Goal: Task Accomplishment & Management: Manage account settings

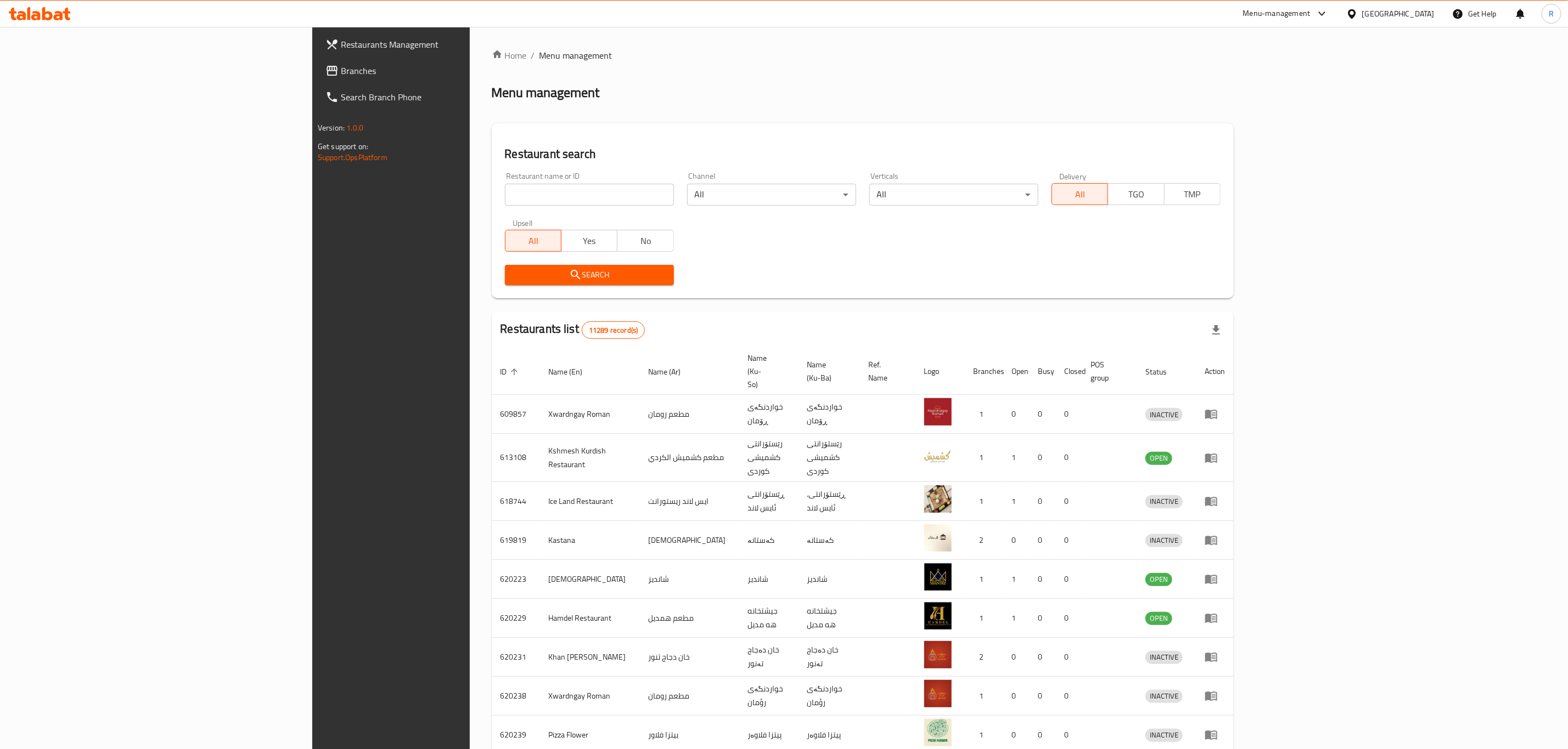
click at [504, 193] on input "search" at bounding box center [589, 195] width 169 height 22
type input "[GEOGRAPHIC_DATA]"
click at [513, 273] on span "Search" at bounding box center [589, 275] width 151 height 13
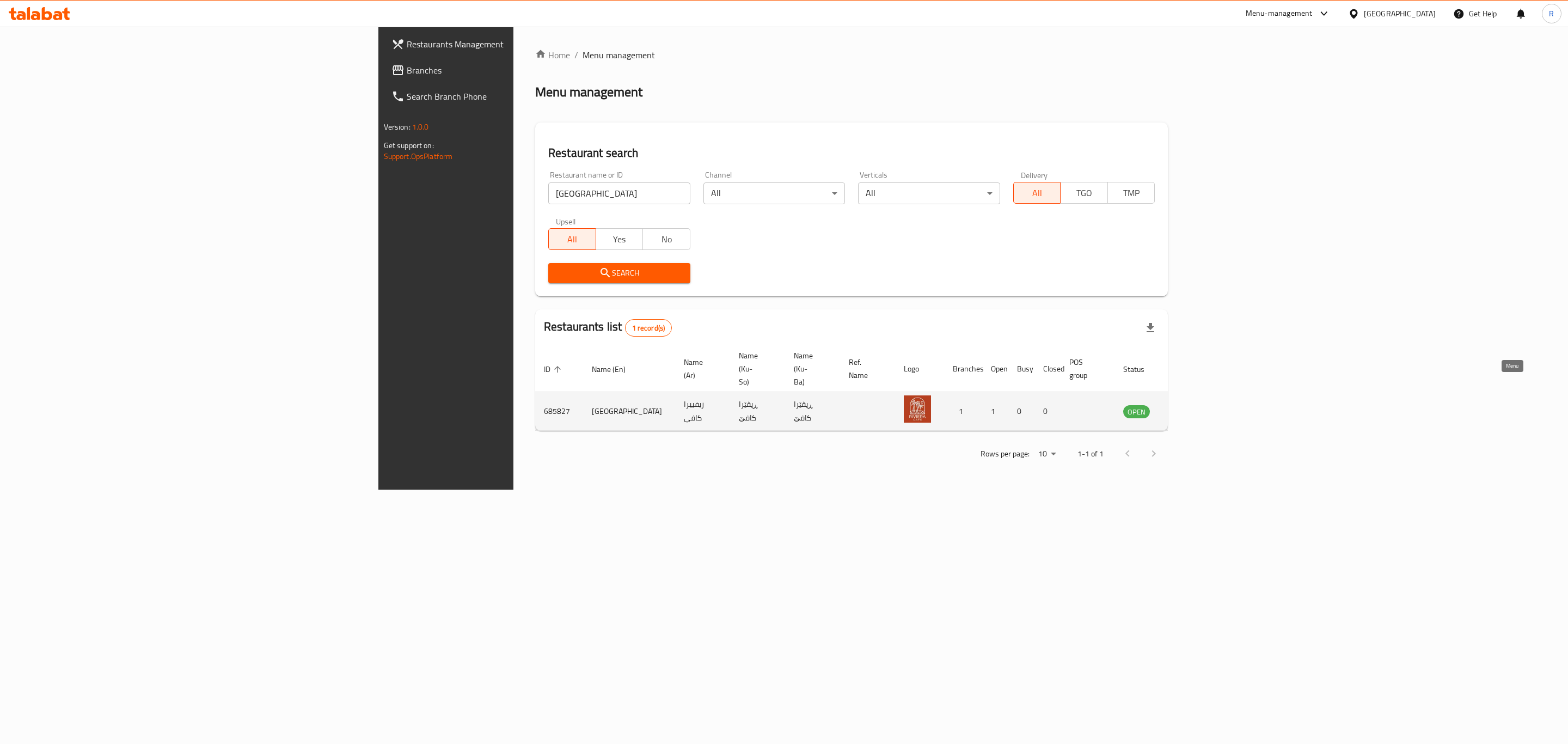
click at [1201, 405] on link "enhanced table" at bounding box center [1190, 412] width 20 height 13
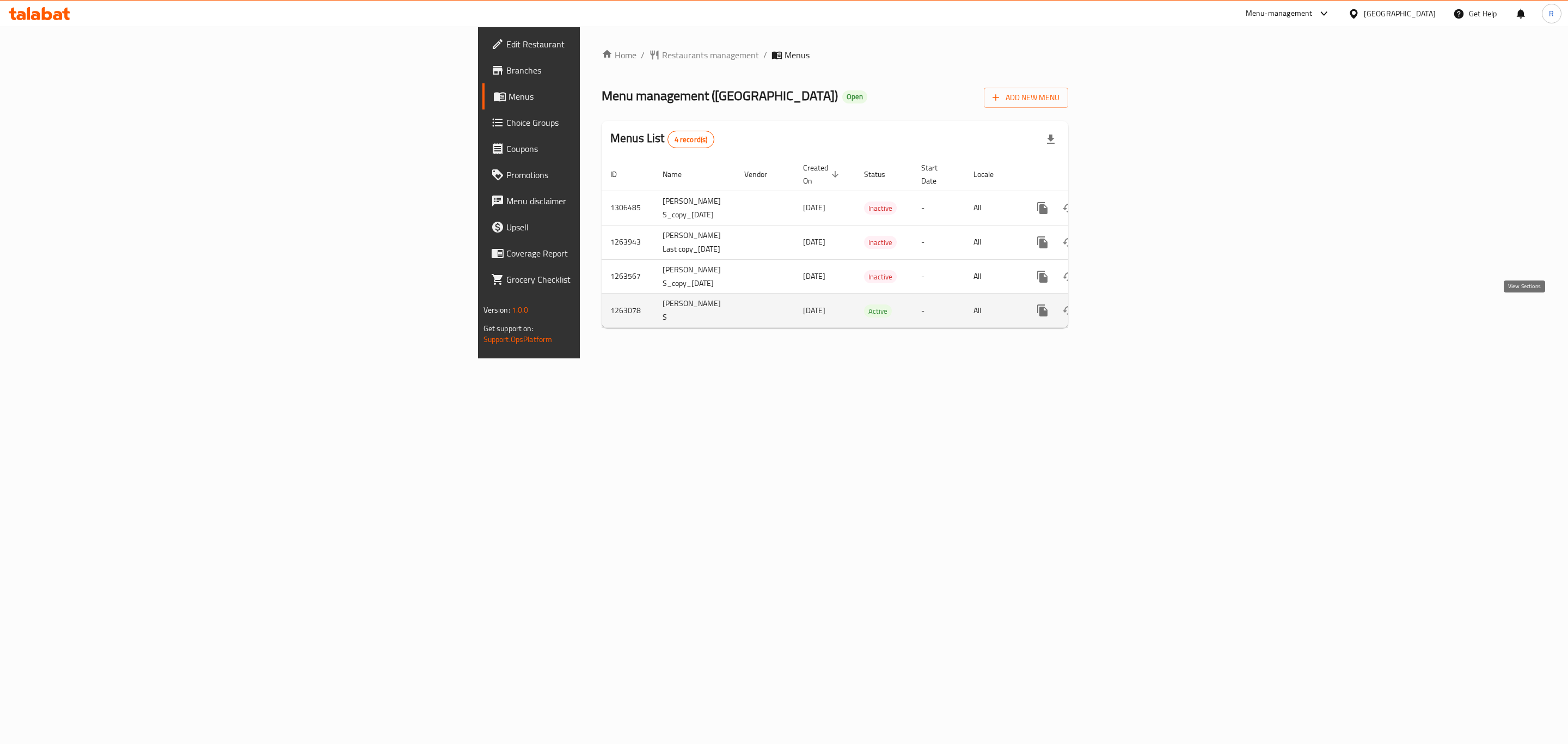
click at [1128, 317] on icon "enhanced table" at bounding box center [1122, 311] width 13 height 13
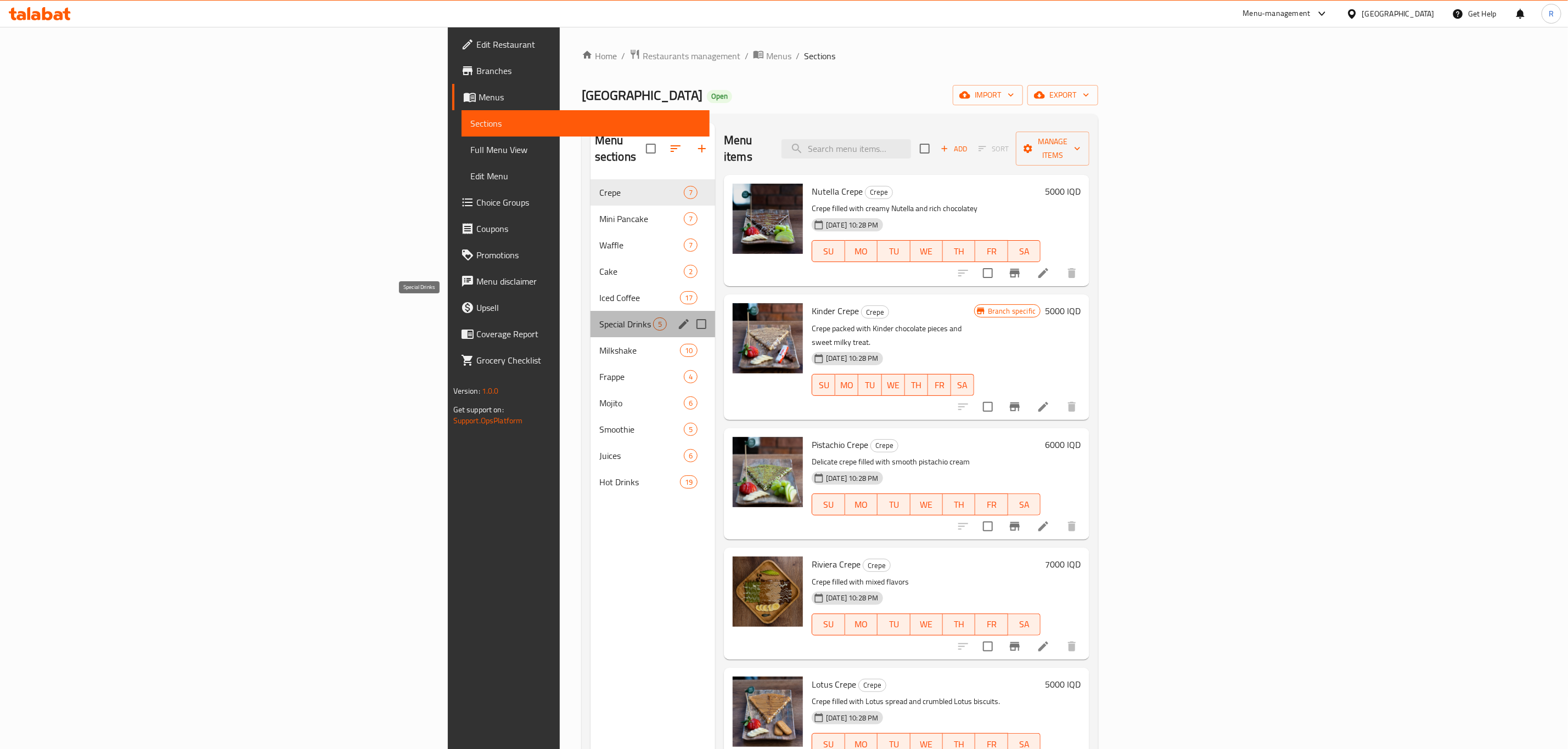
click at [600, 317] on span "Special Drinks" at bounding box center [626, 324] width 54 height 13
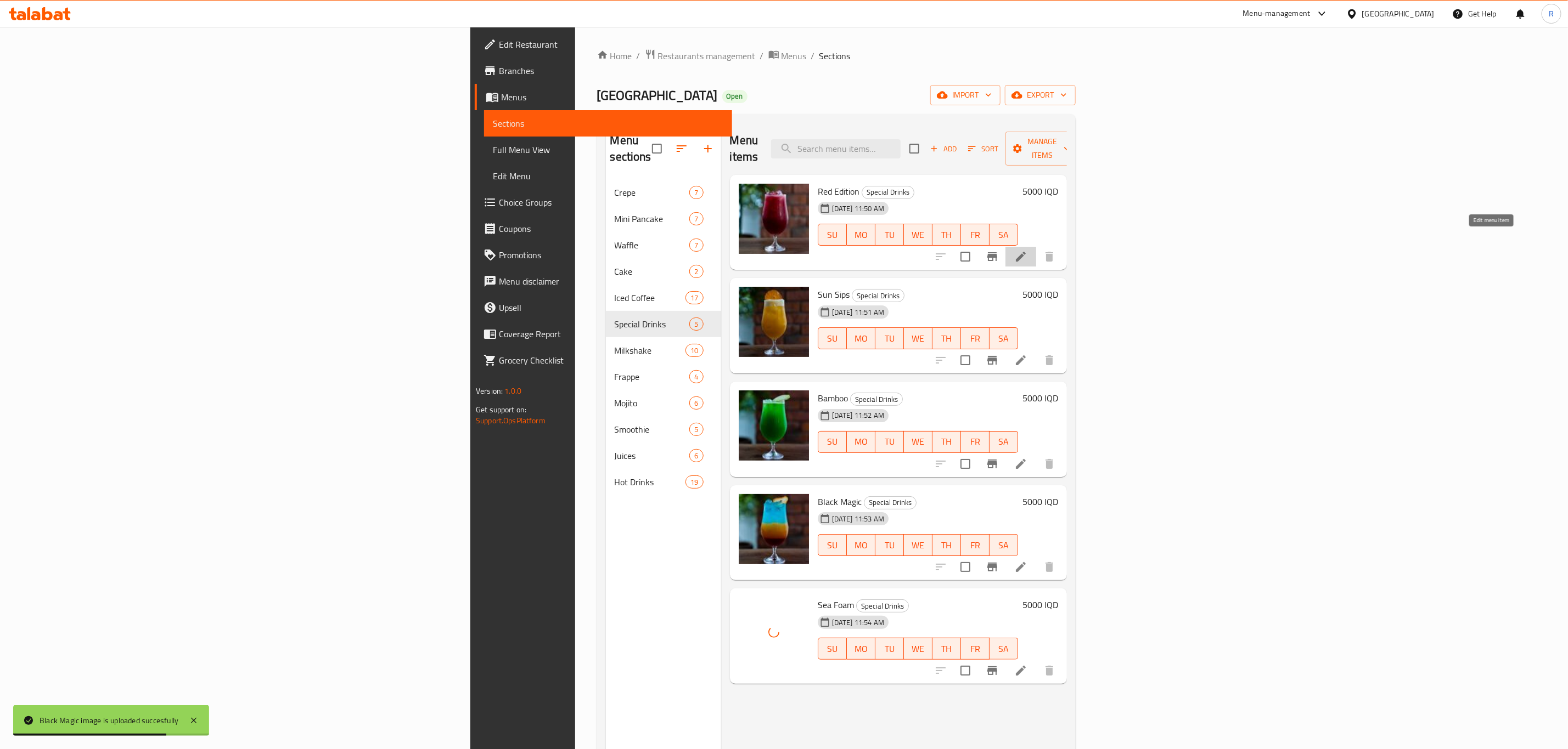
click at [1027, 250] on icon at bounding box center [1021, 257] width 13 height 13
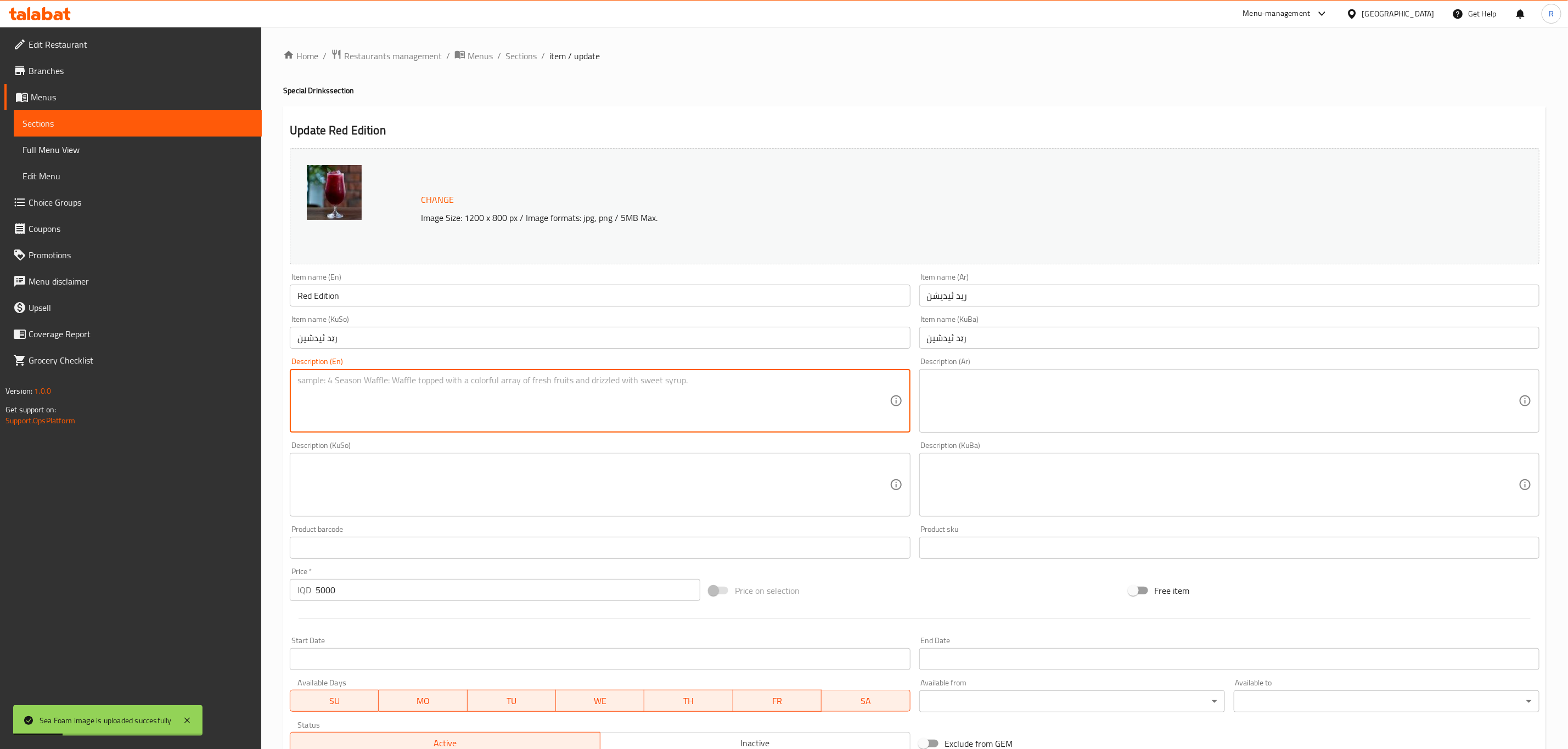
click at [365, 382] on textarea at bounding box center [593, 401] width 591 height 52
drag, startPoint x: 365, startPoint y: 382, endPoint x: 278, endPoint y: 383, distance: 87.0
click at [278, 383] on div "Home / Restaurants management / Menus / Sections / item / update Special Drinks…" at bounding box center [915, 472] width 1307 height 890
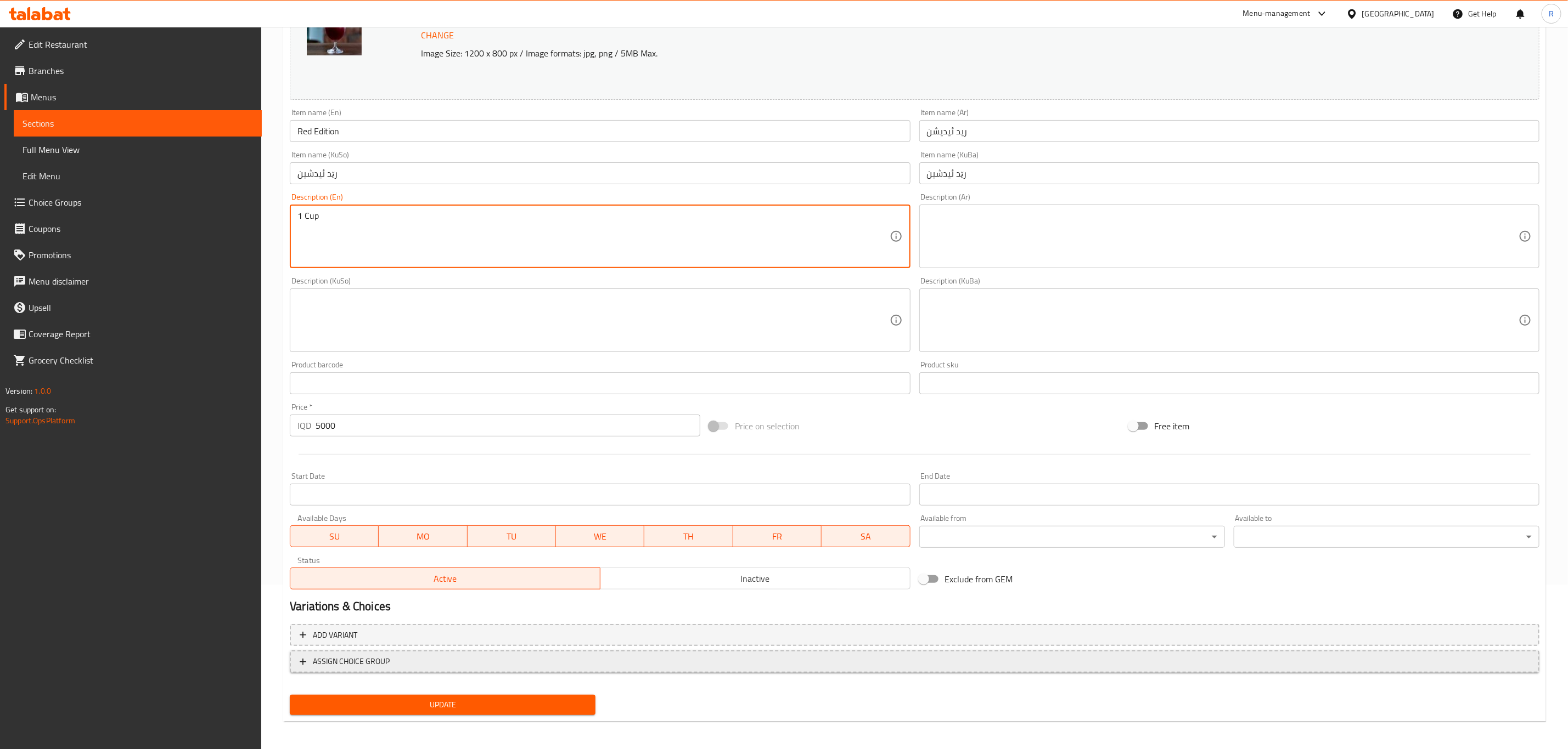
scroll to position [167, 0]
type textarea "1 Cup"
click at [410, 700] on span "Update" at bounding box center [442, 703] width 288 height 13
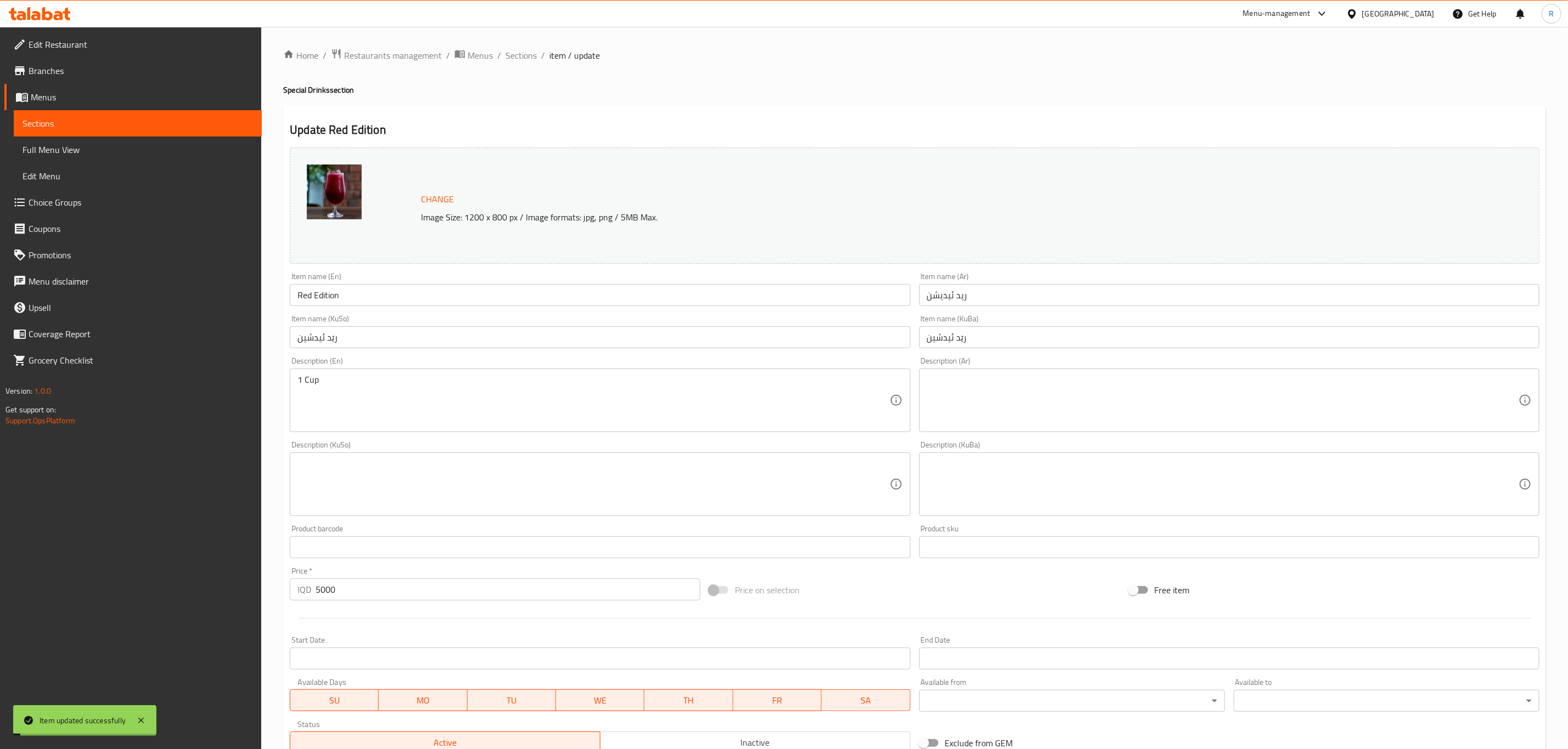
scroll to position [0, 0]
click at [523, 52] on span "Sections" at bounding box center [521, 56] width 31 height 13
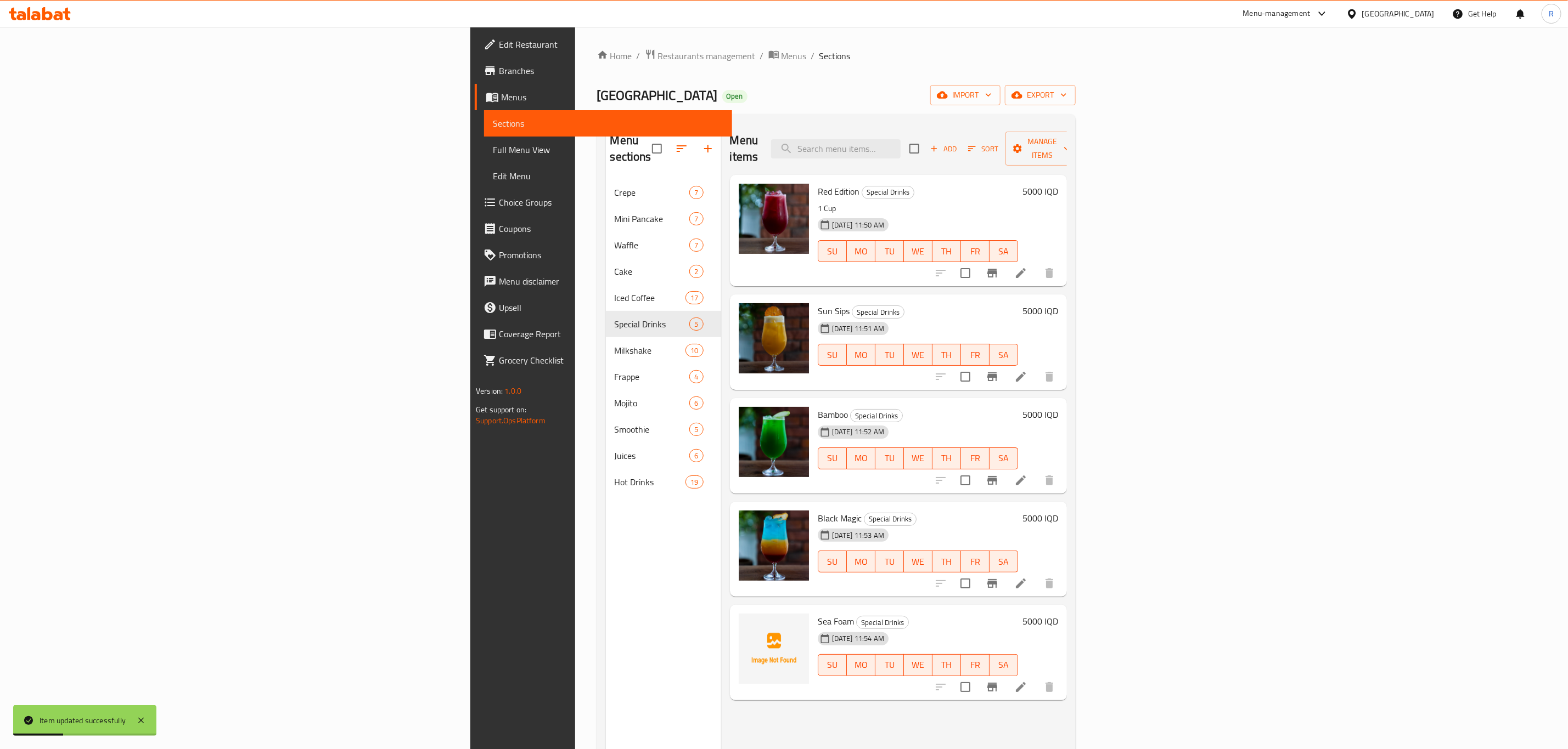
click at [1027, 370] on icon at bounding box center [1021, 377] width 13 height 13
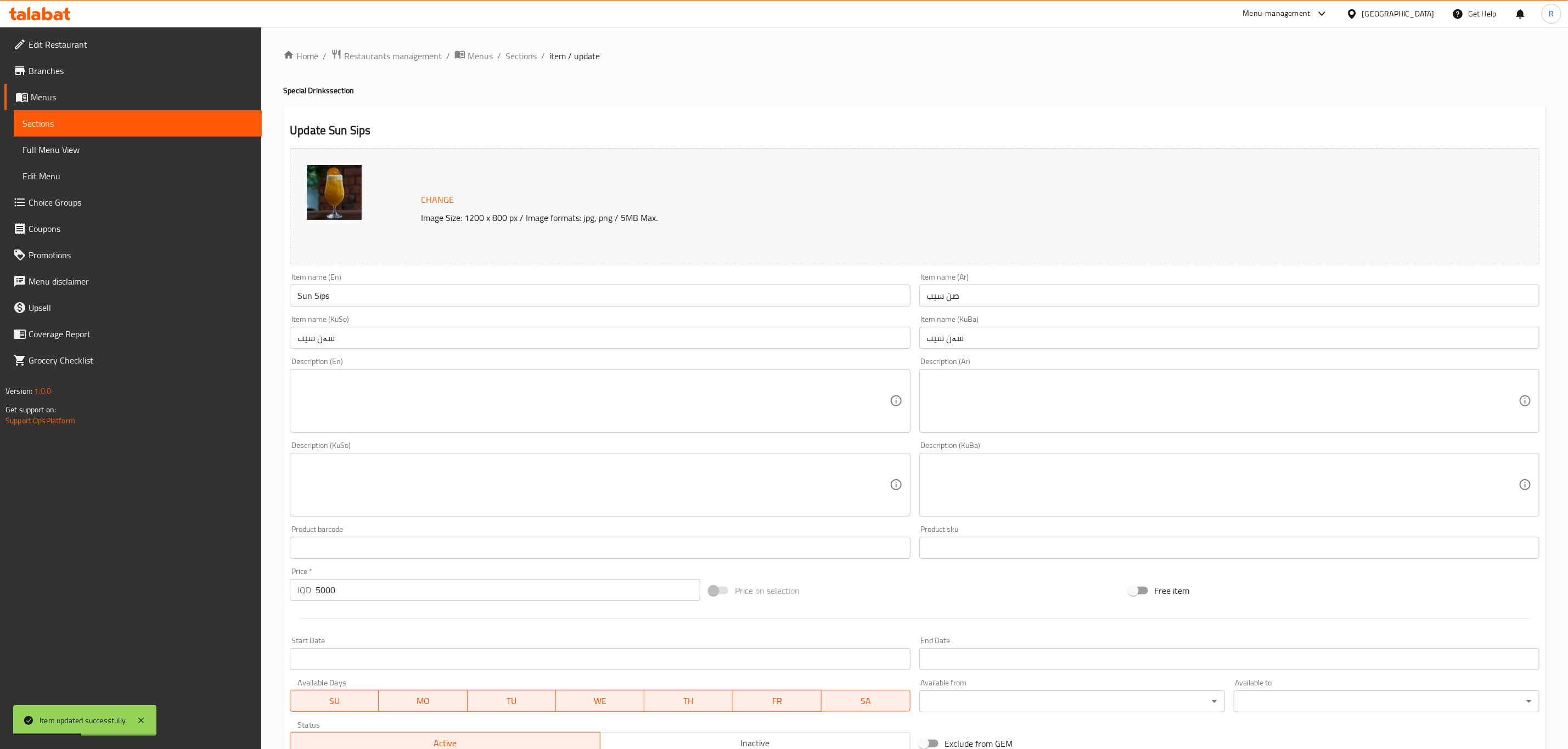
click at [295, 397] on div "Description (En)" at bounding box center [600, 400] width 620 height 64
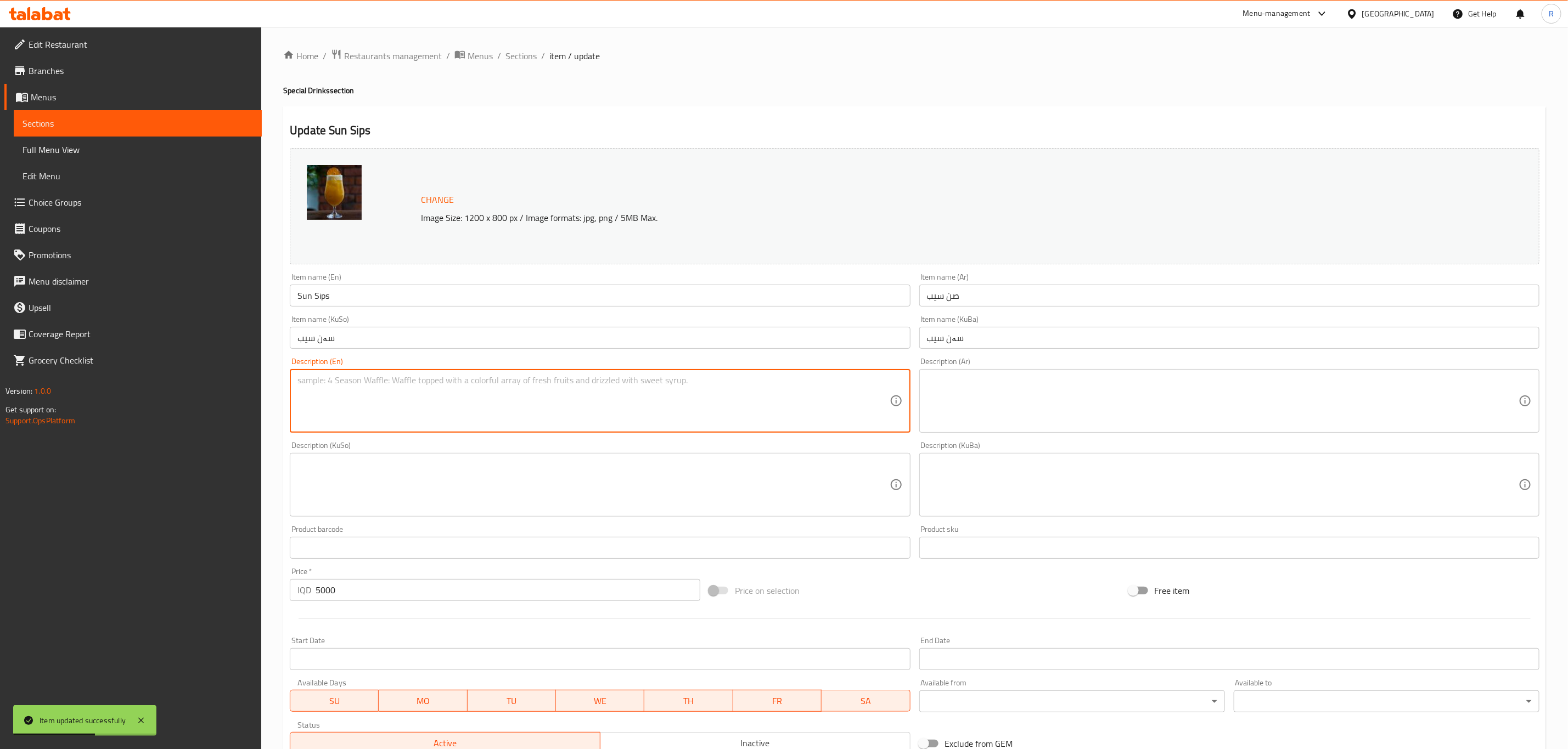
paste textarea "1 Cup"
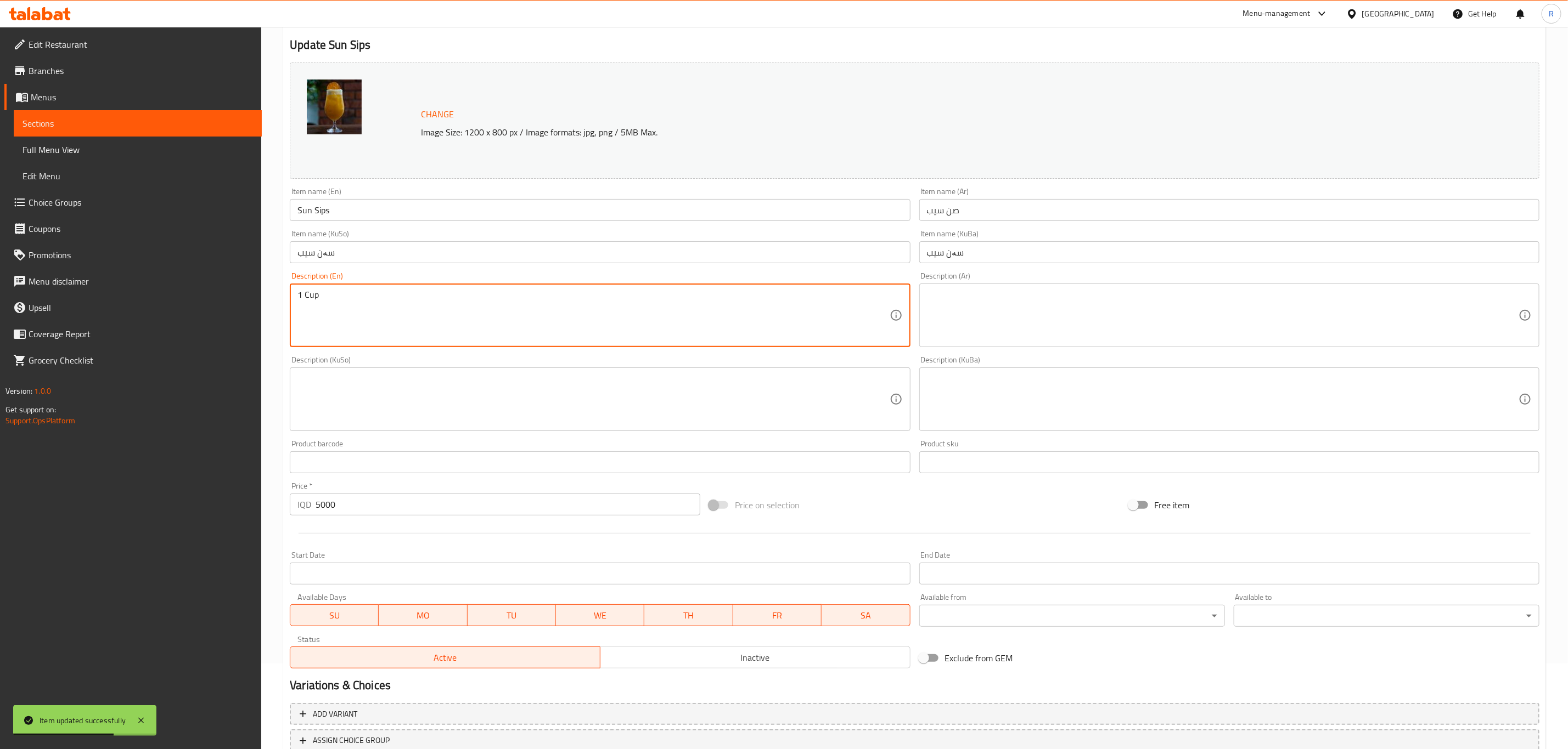
scroll to position [167, 0]
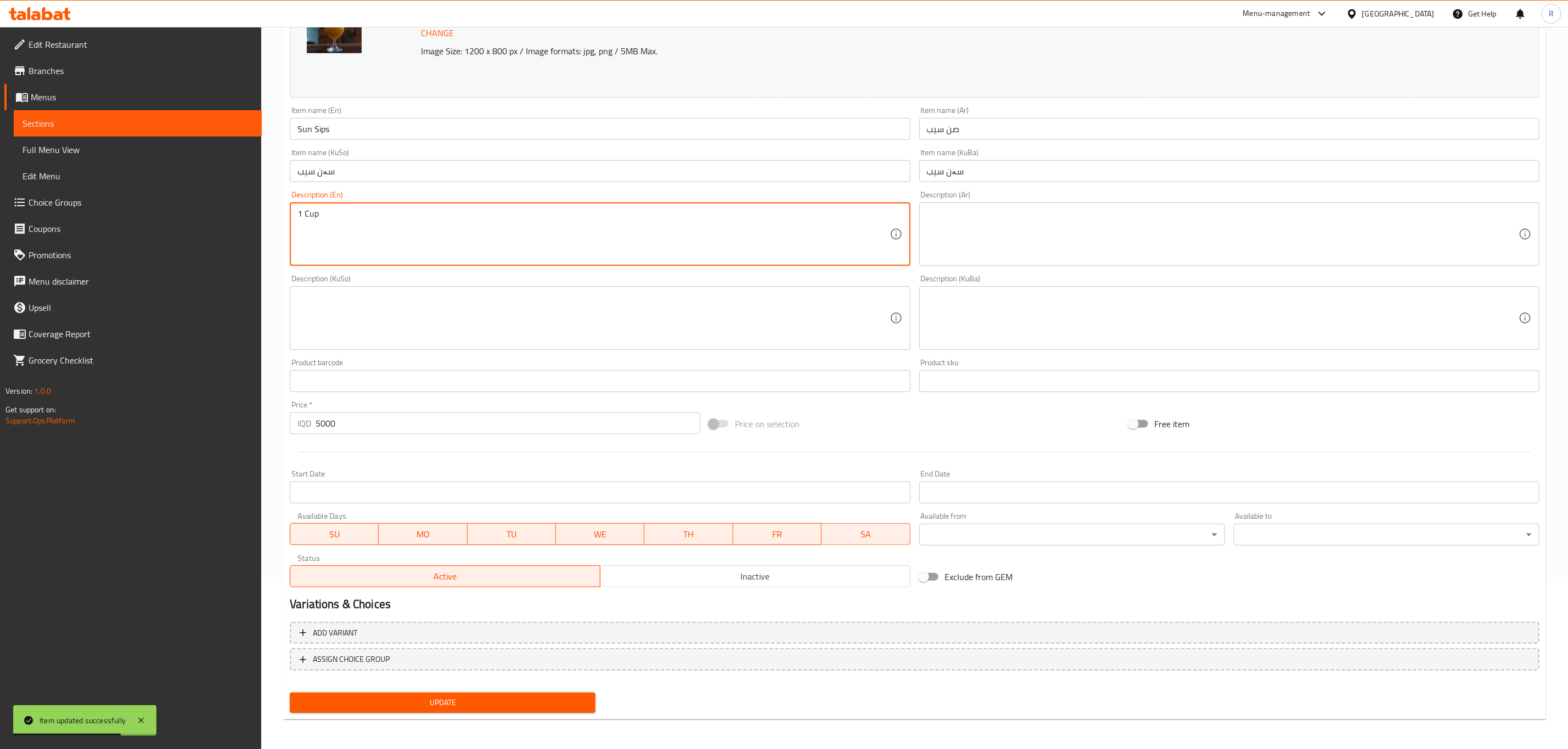
type textarea "1 Cup"
click at [382, 704] on span "Update" at bounding box center [442, 703] width 288 height 13
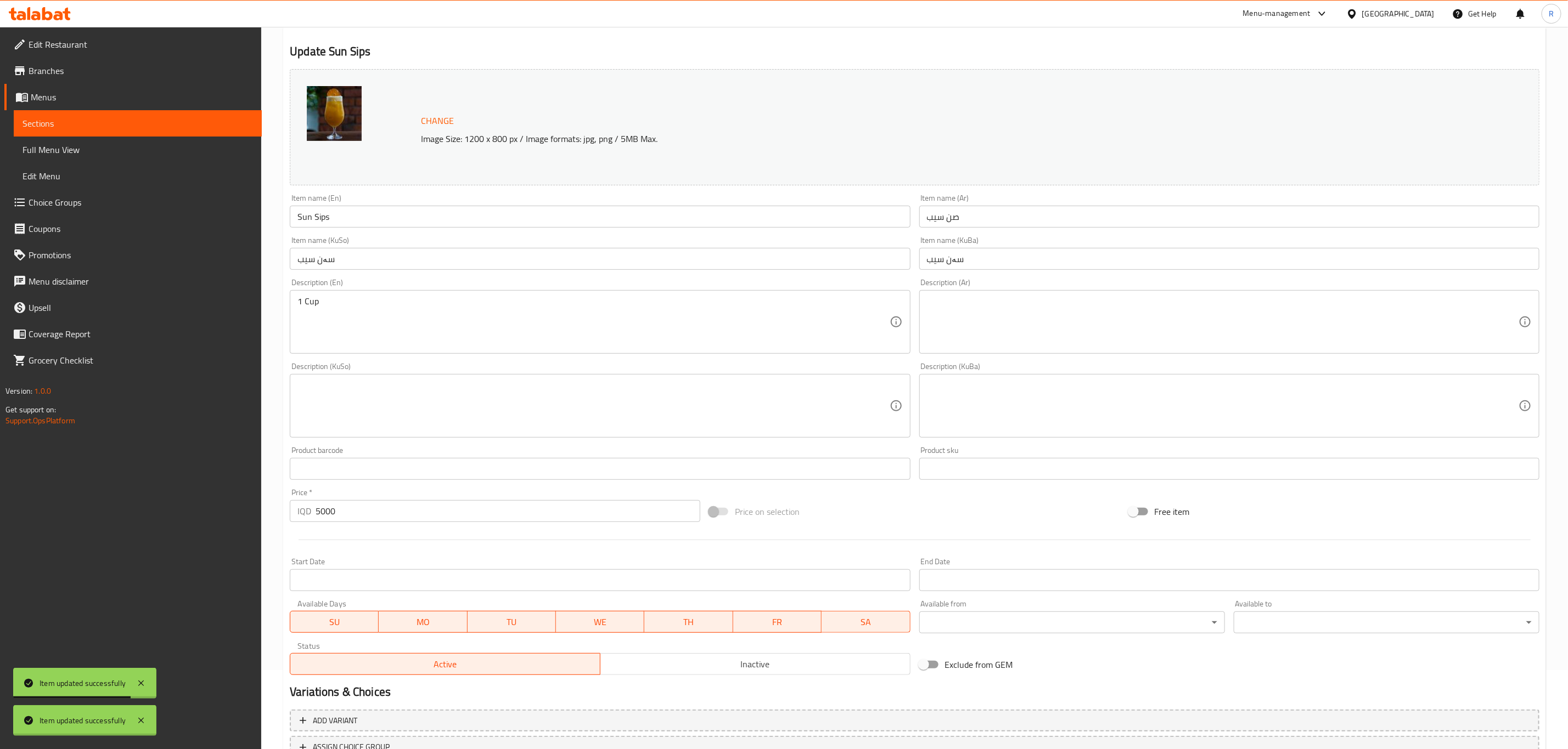
scroll to position [0, 0]
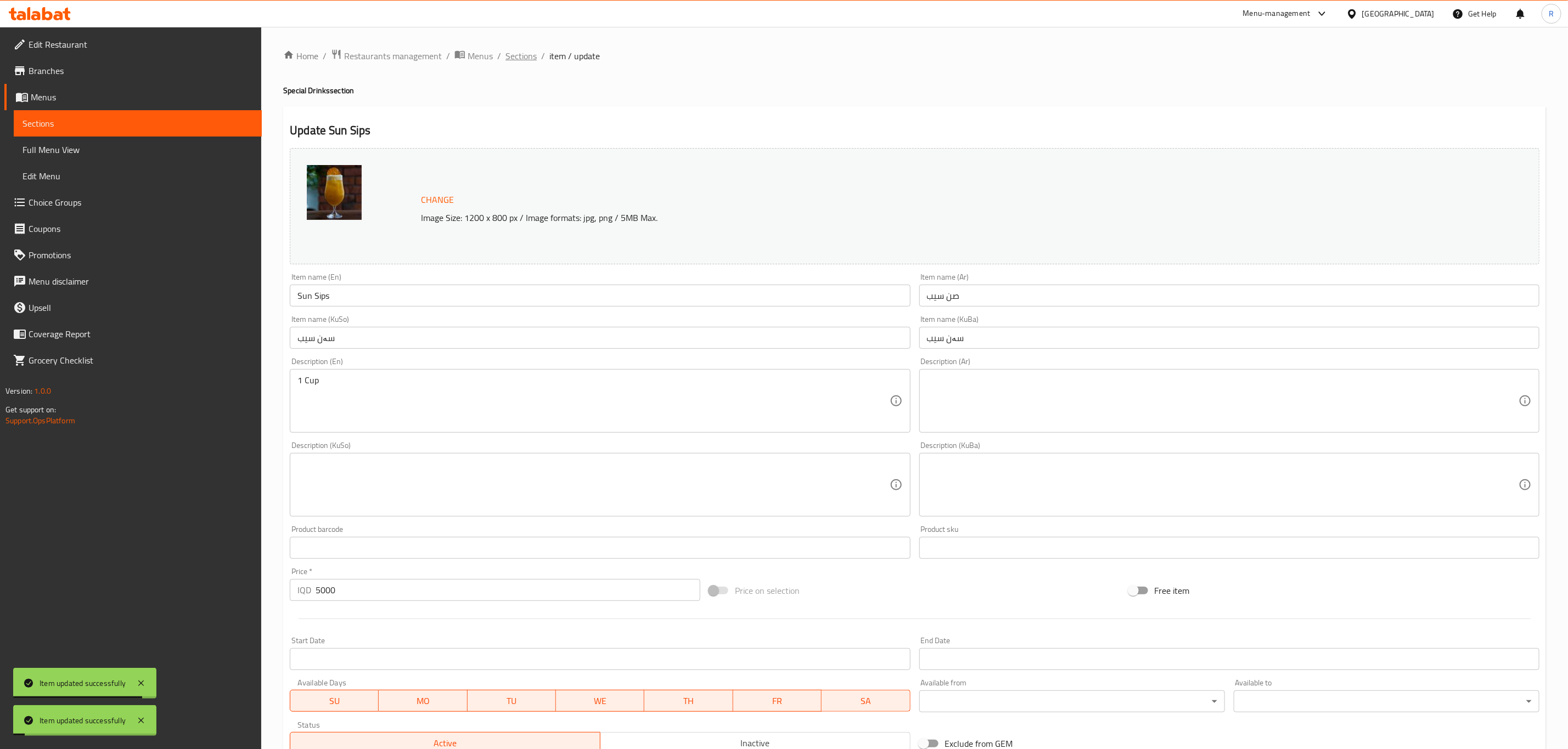
click at [524, 55] on span "Sections" at bounding box center [521, 56] width 31 height 13
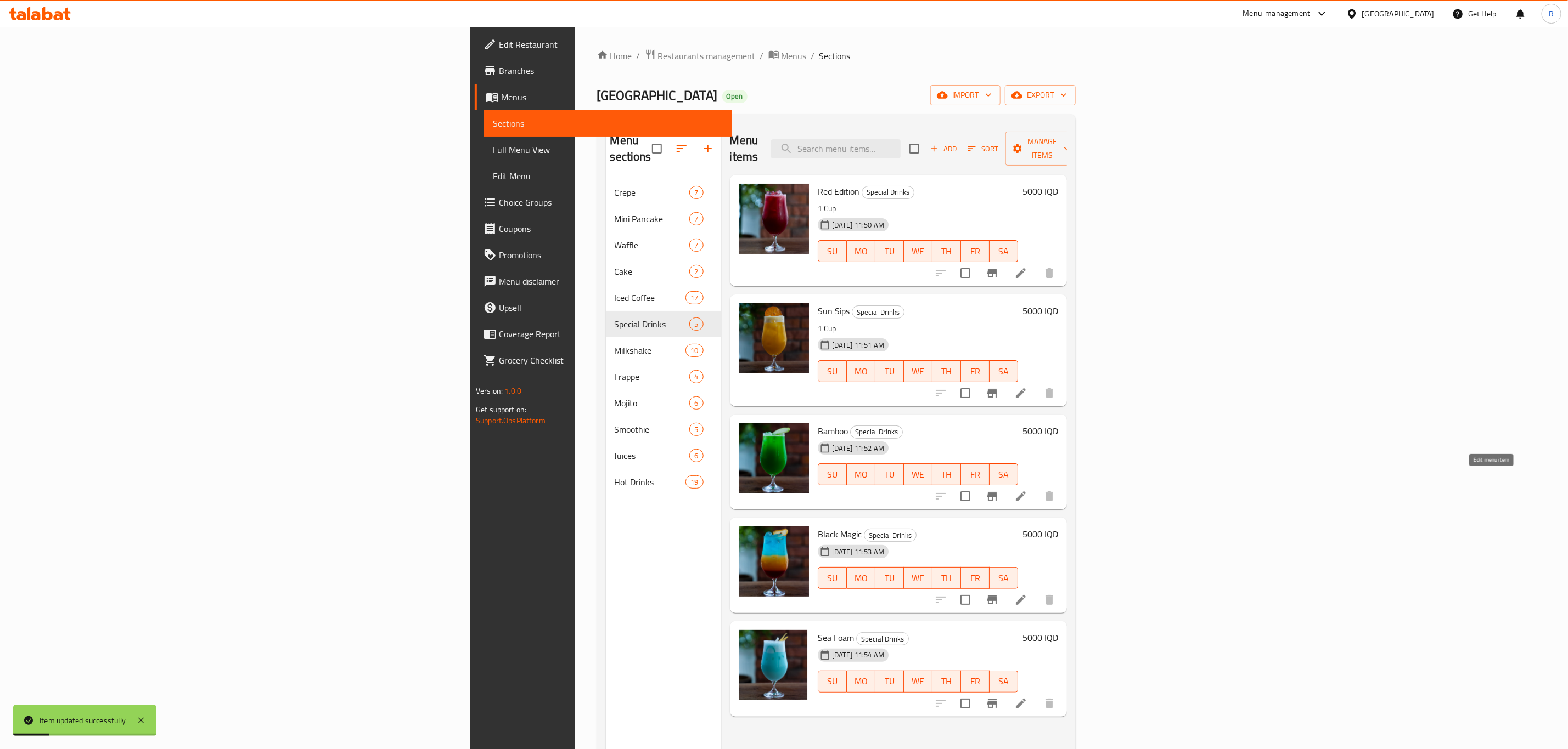
click at [1027, 490] on icon at bounding box center [1021, 497] width 13 height 13
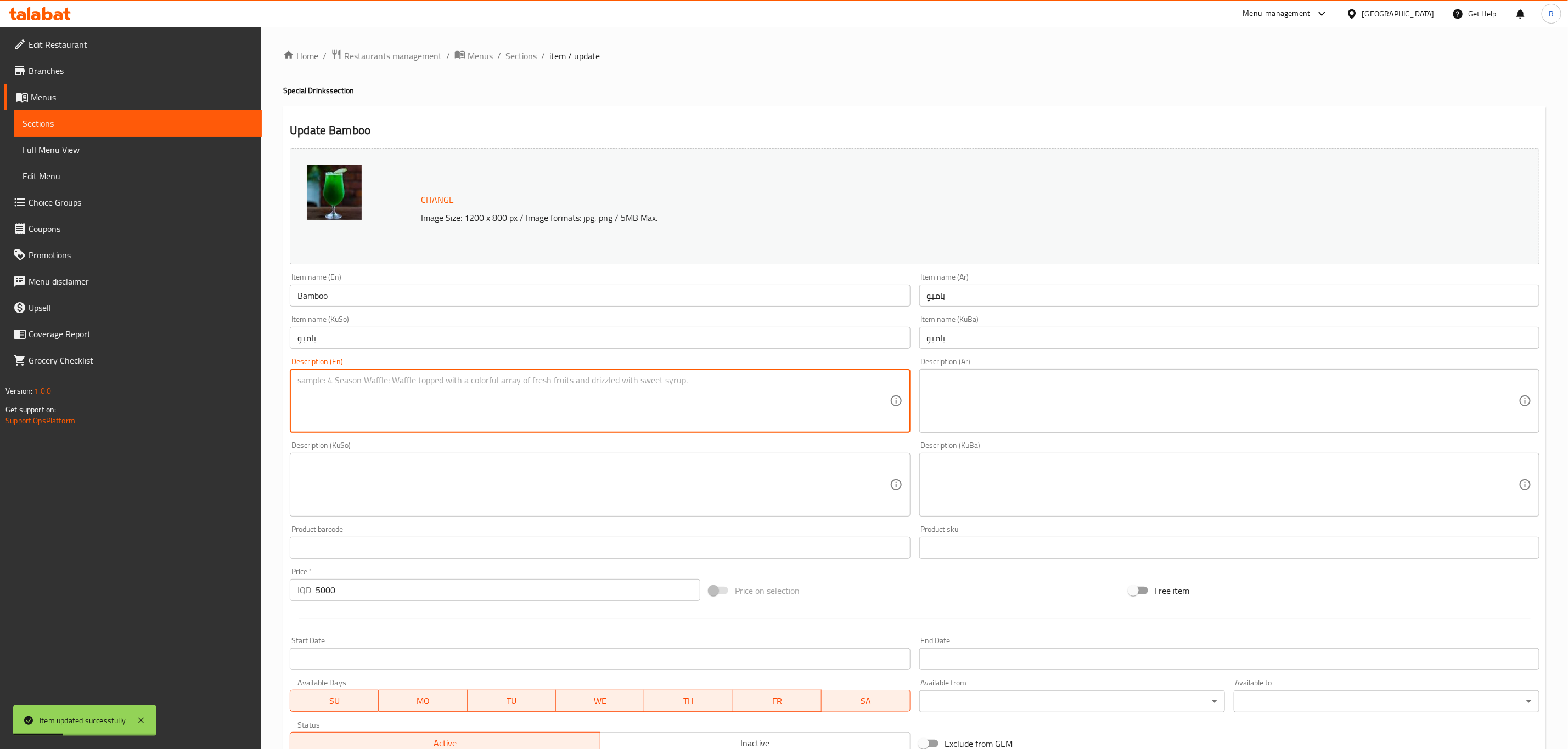
click at [340, 402] on textarea at bounding box center [593, 401] width 591 height 52
paste textarea "1 Cup"
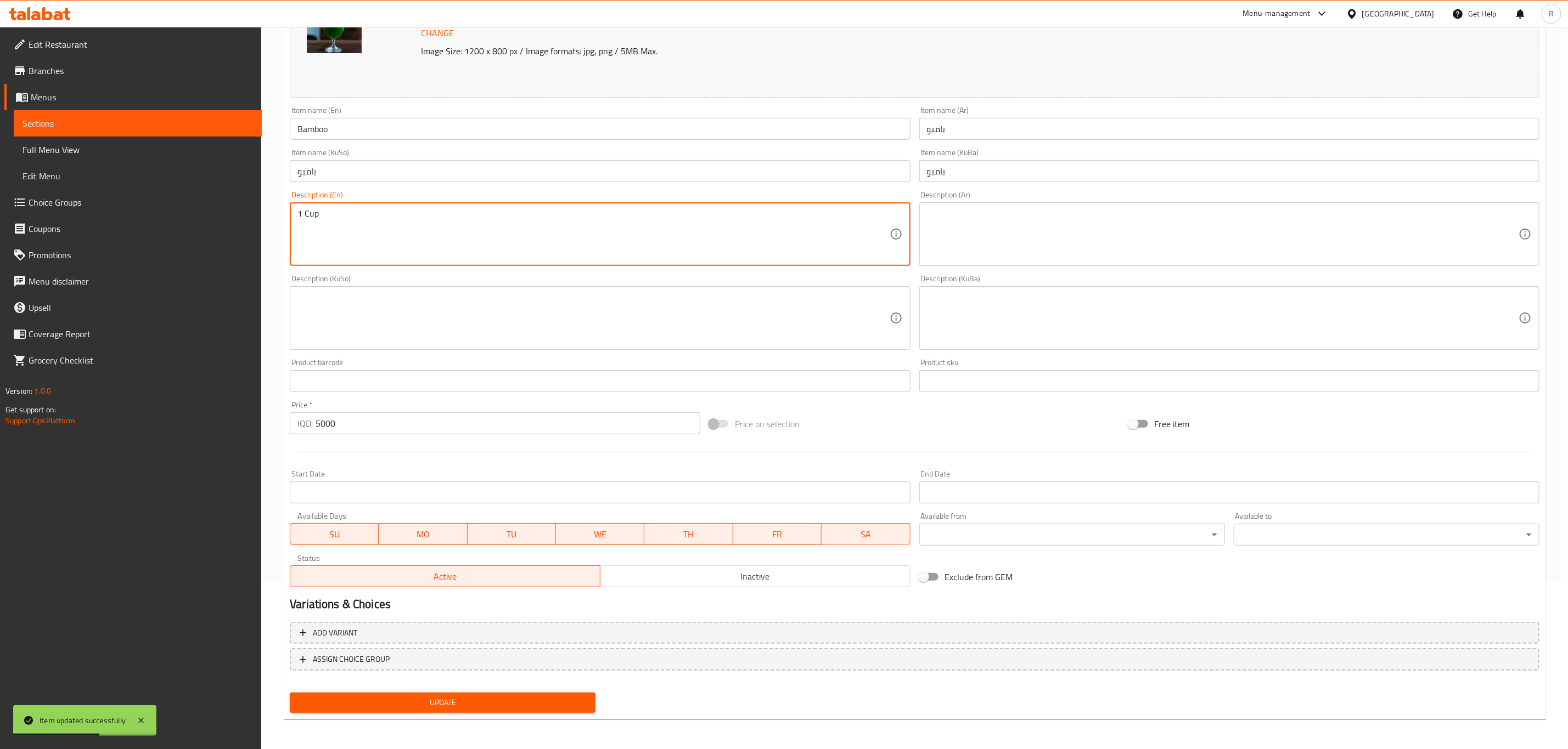
type textarea "1 Cup"
click at [388, 708] on span "Update" at bounding box center [442, 703] width 288 height 13
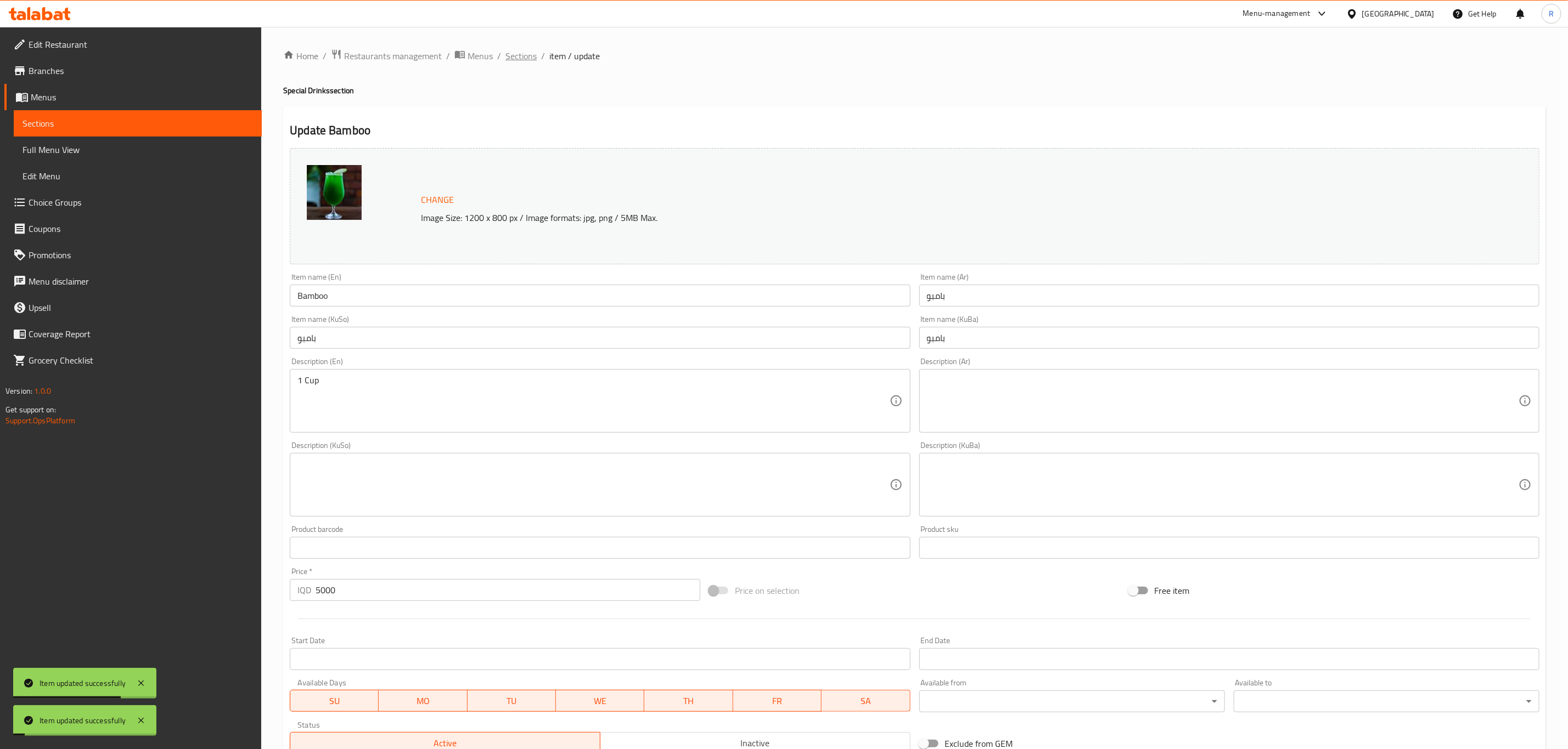
click at [524, 57] on span "Sections" at bounding box center [521, 56] width 31 height 13
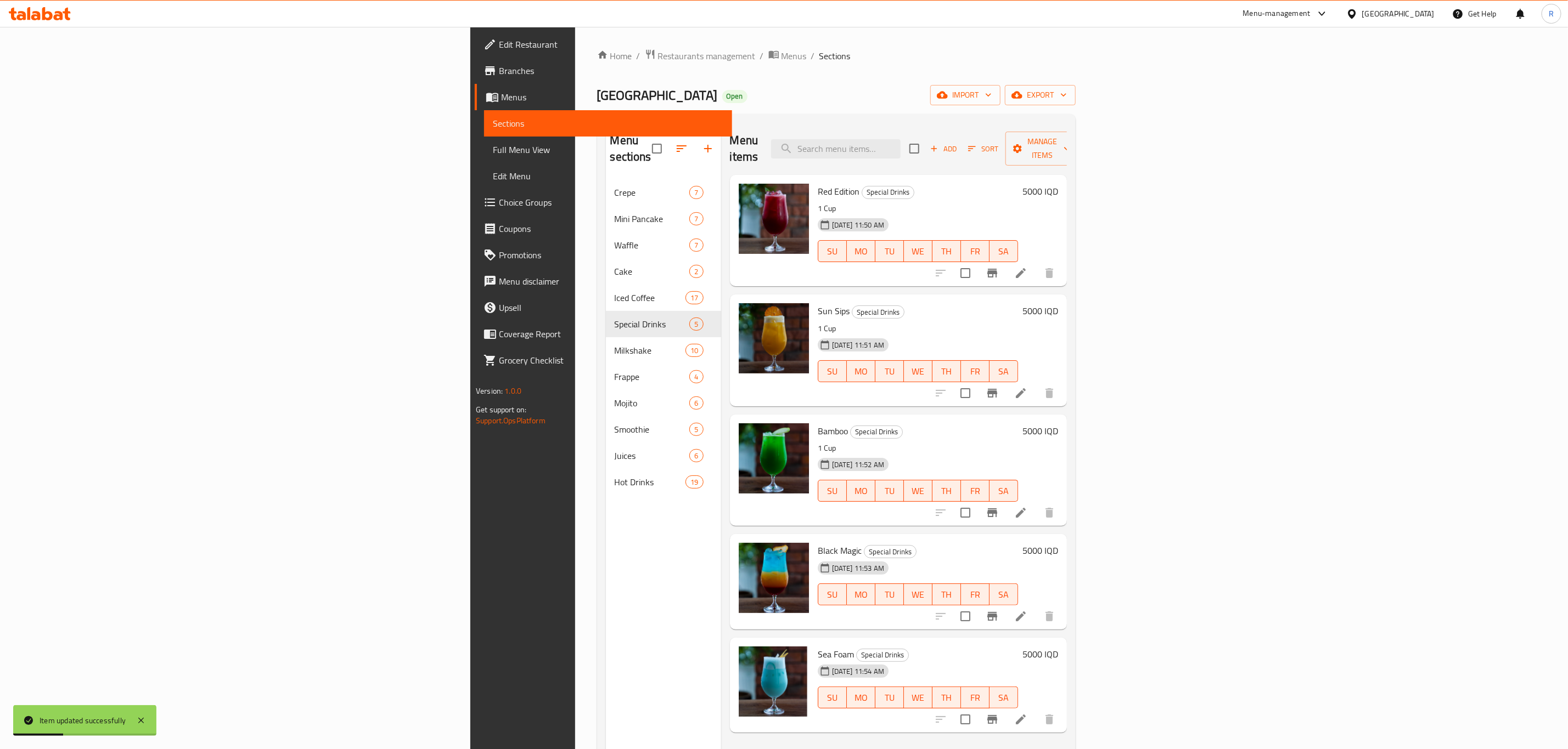
click at [1025, 611] on icon at bounding box center [1020, 616] width 10 height 10
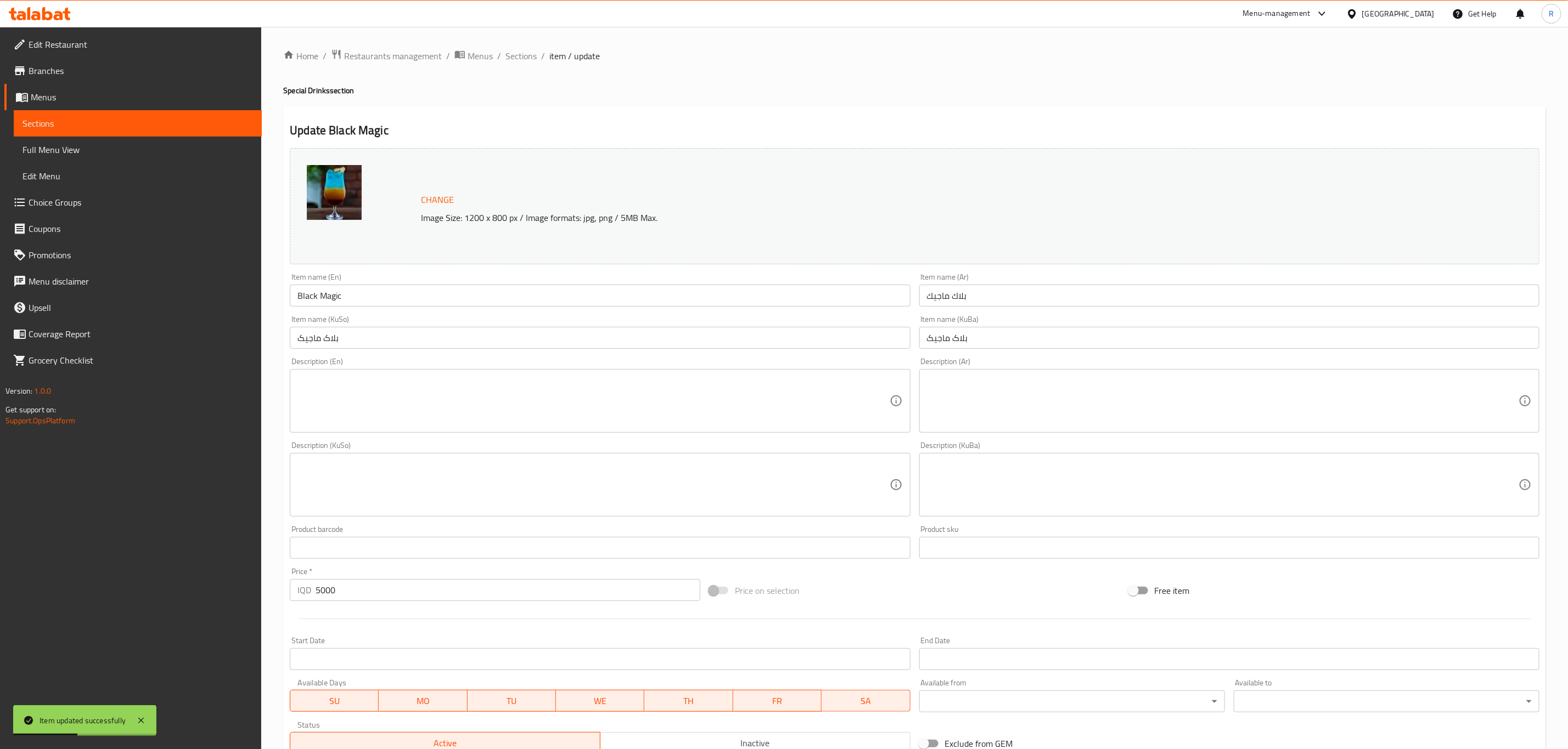
click at [361, 412] on textarea at bounding box center [593, 401] width 591 height 52
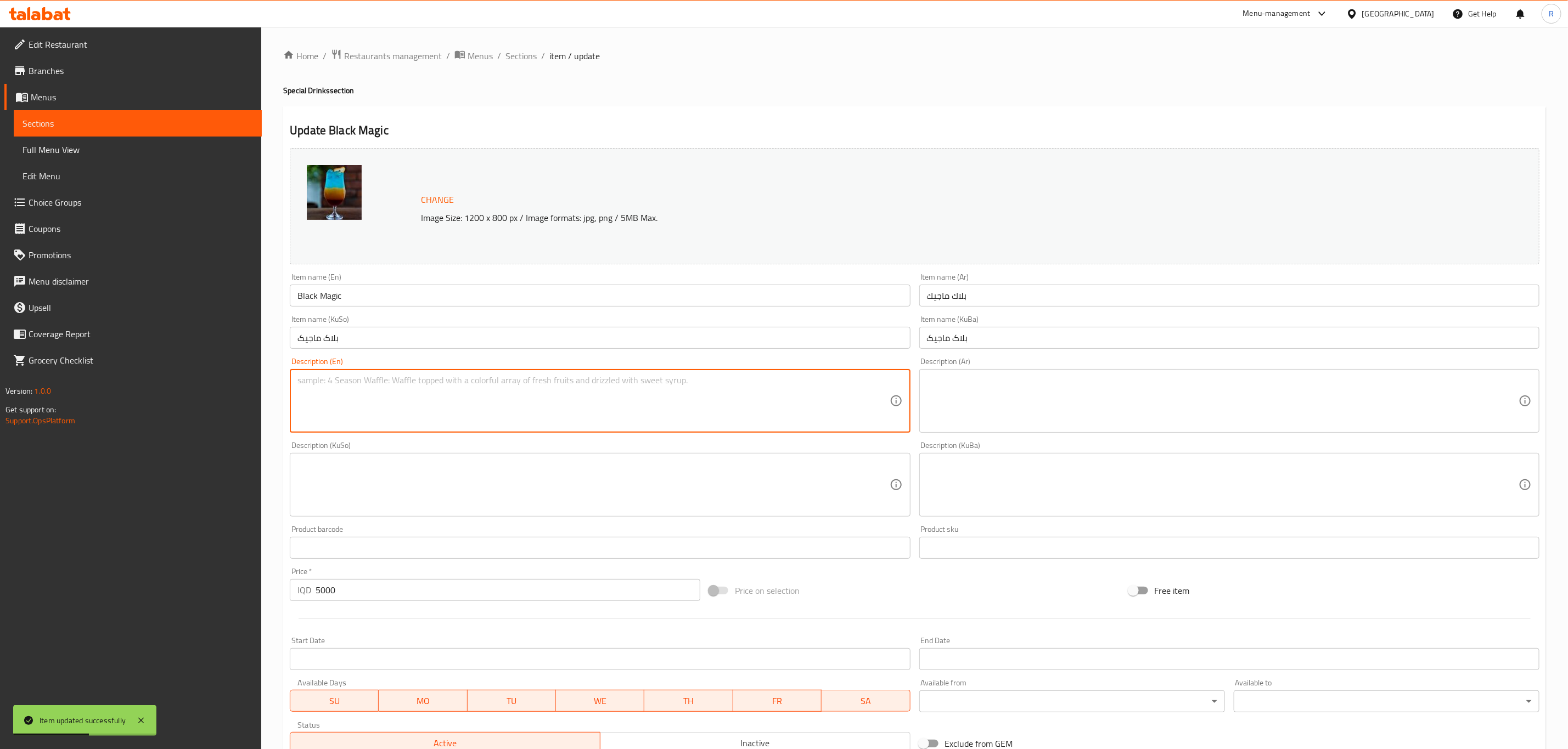
paste textarea "1 Cup"
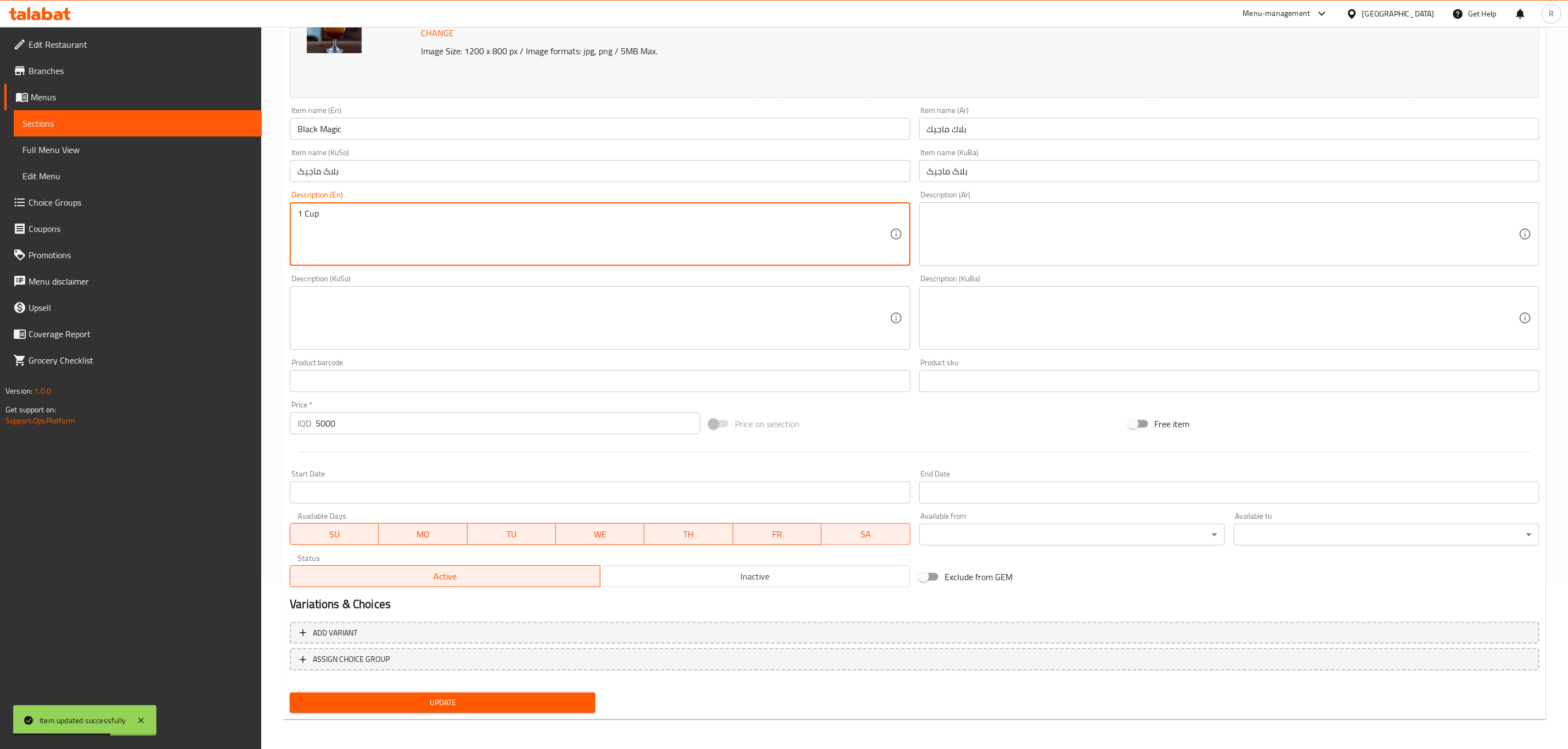
type textarea "1 Cup"
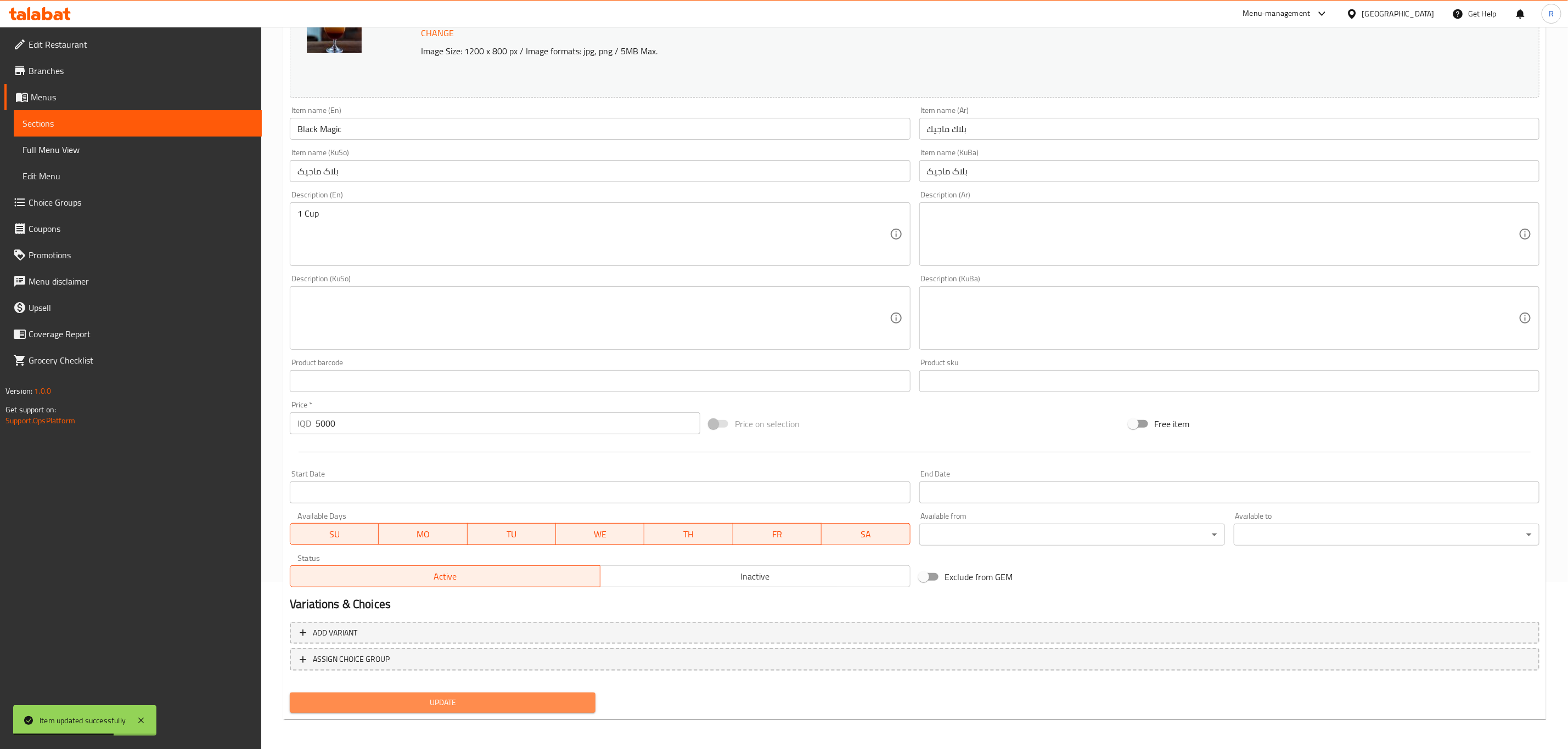
click at [351, 708] on span "Update" at bounding box center [442, 703] width 288 height 13
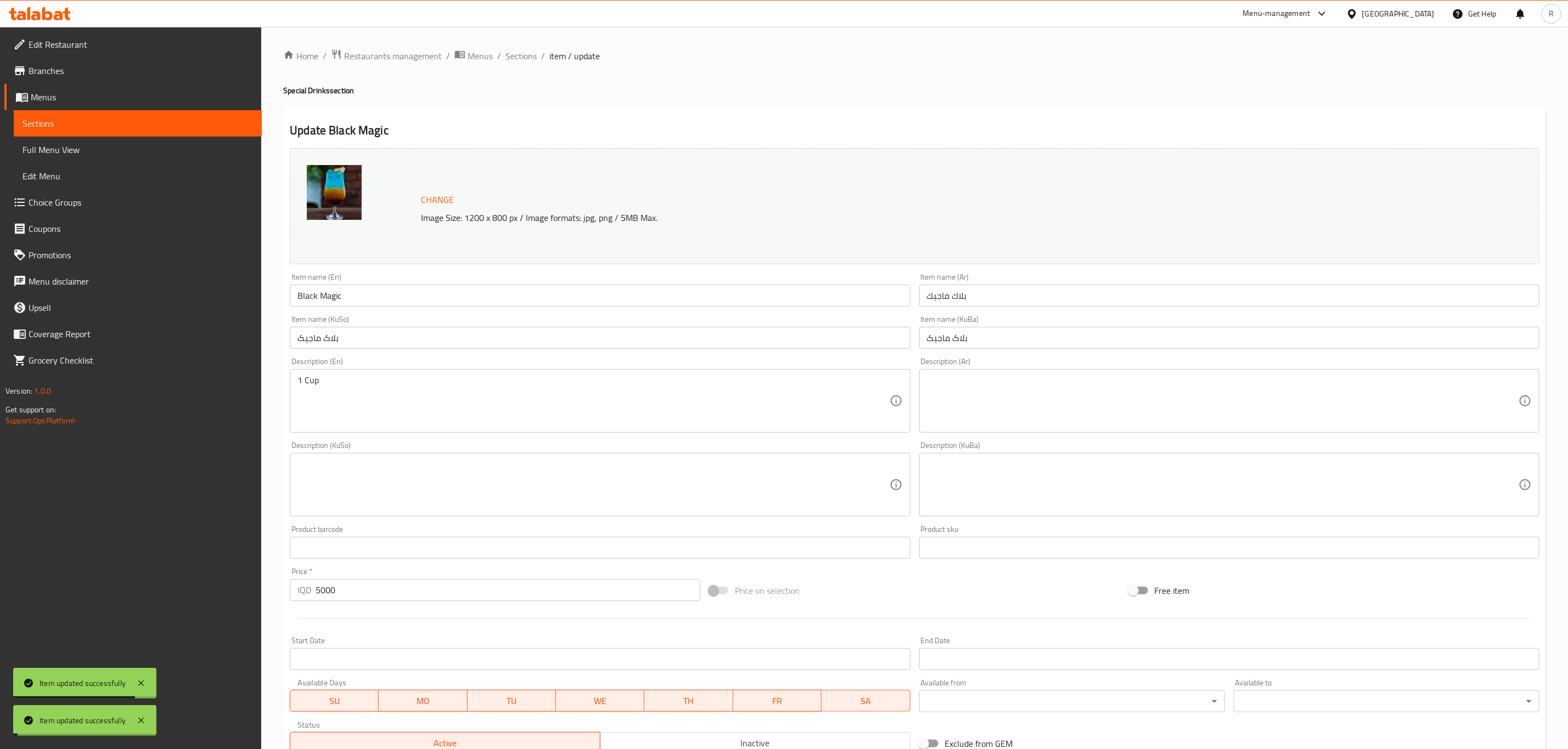
click at [516, 55] on span "Sections" at bounding box center [521, 56] width 31 height 13
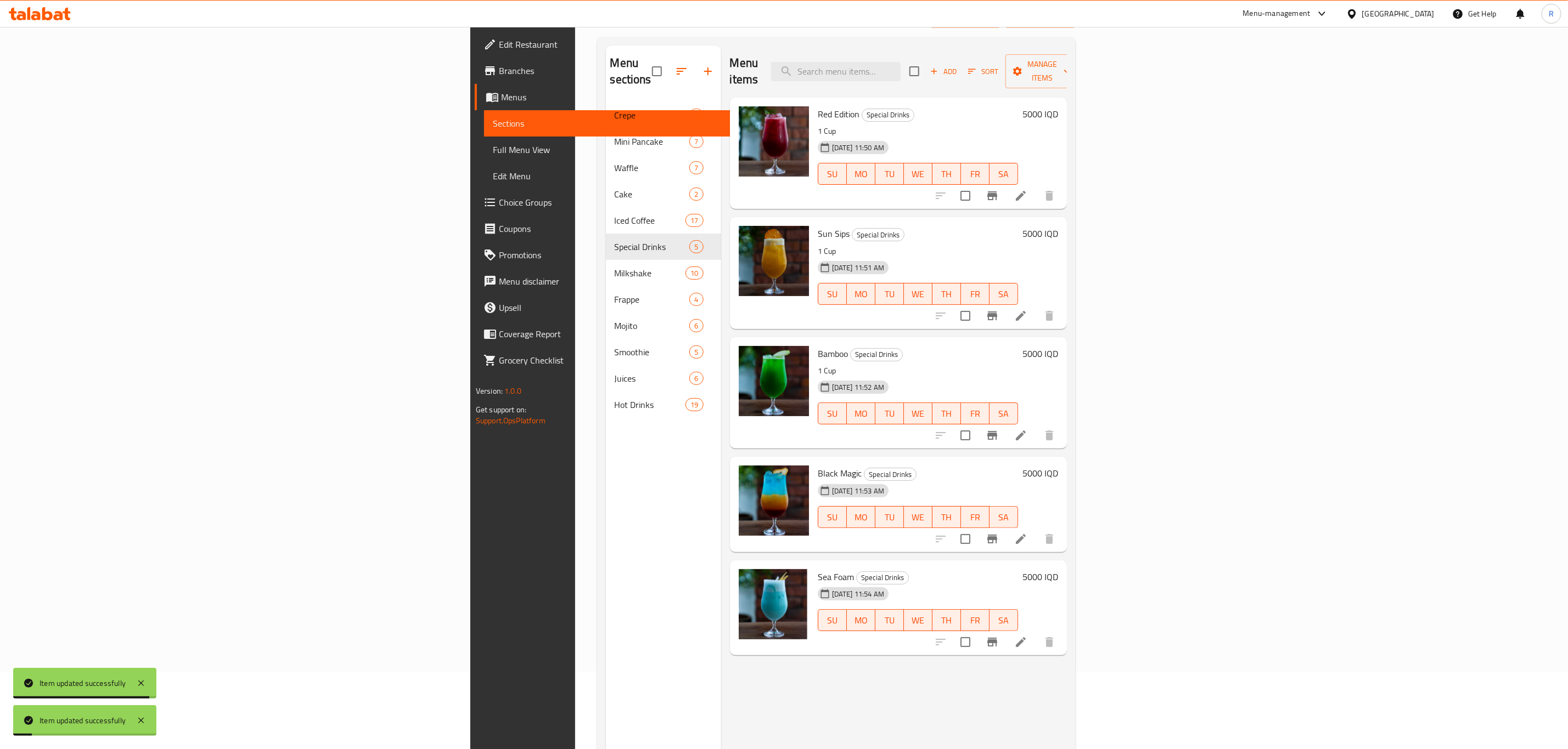
scroll to position [153, 0]
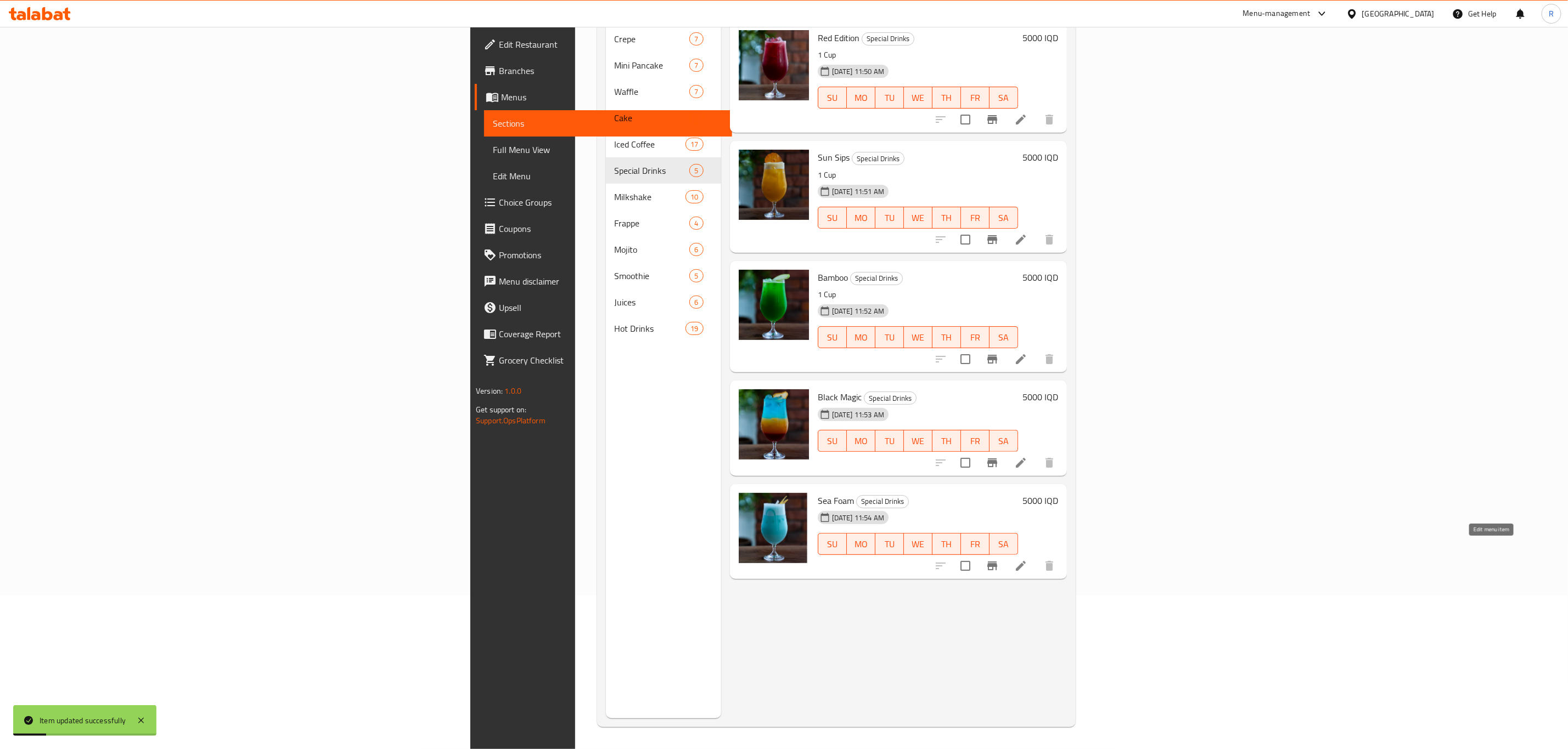
click at [1025, 561] on icon at bounding box center [1020, 566] width 10 height 10
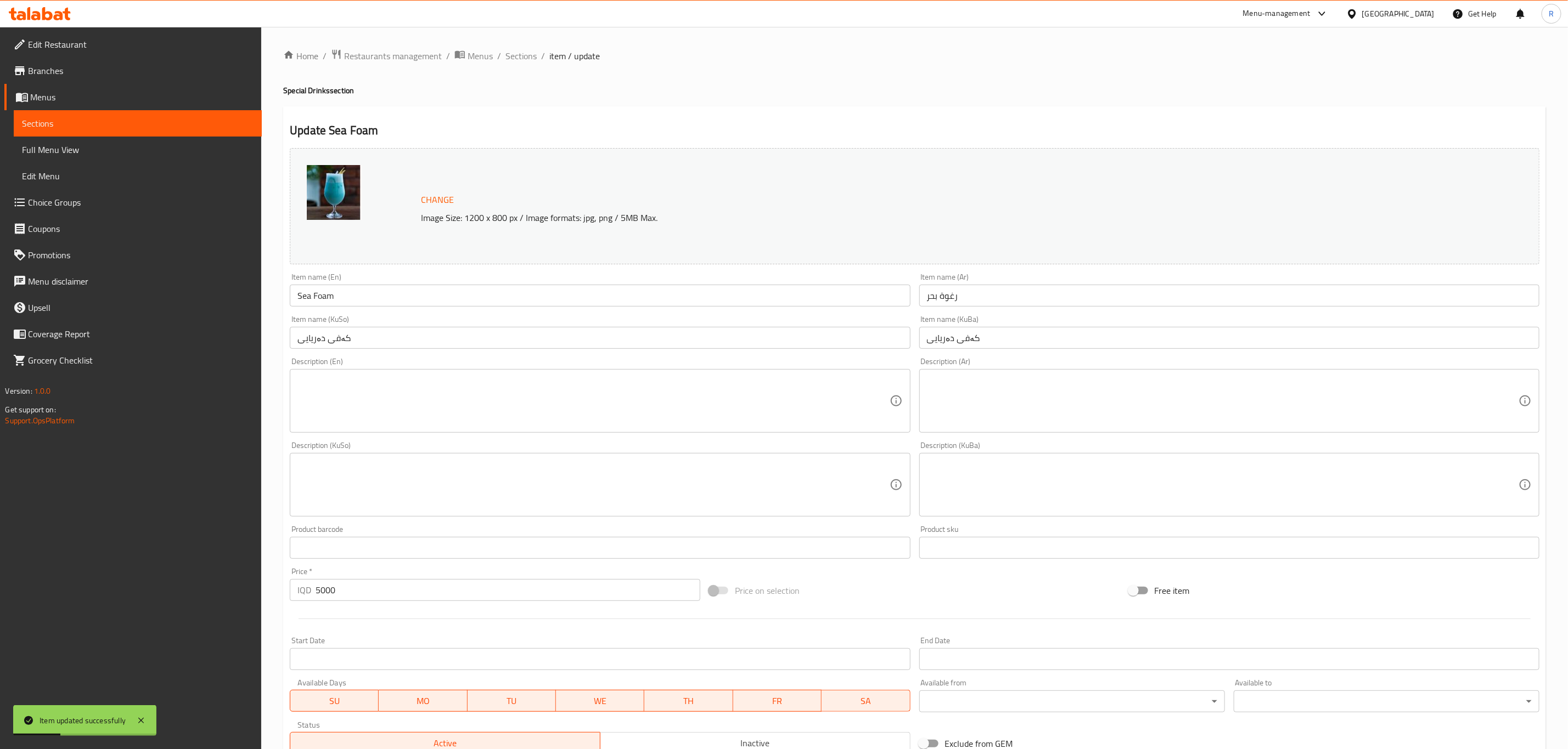
click at [418, 412] on textarea at bounding box center [593, 401] width 591 height 52
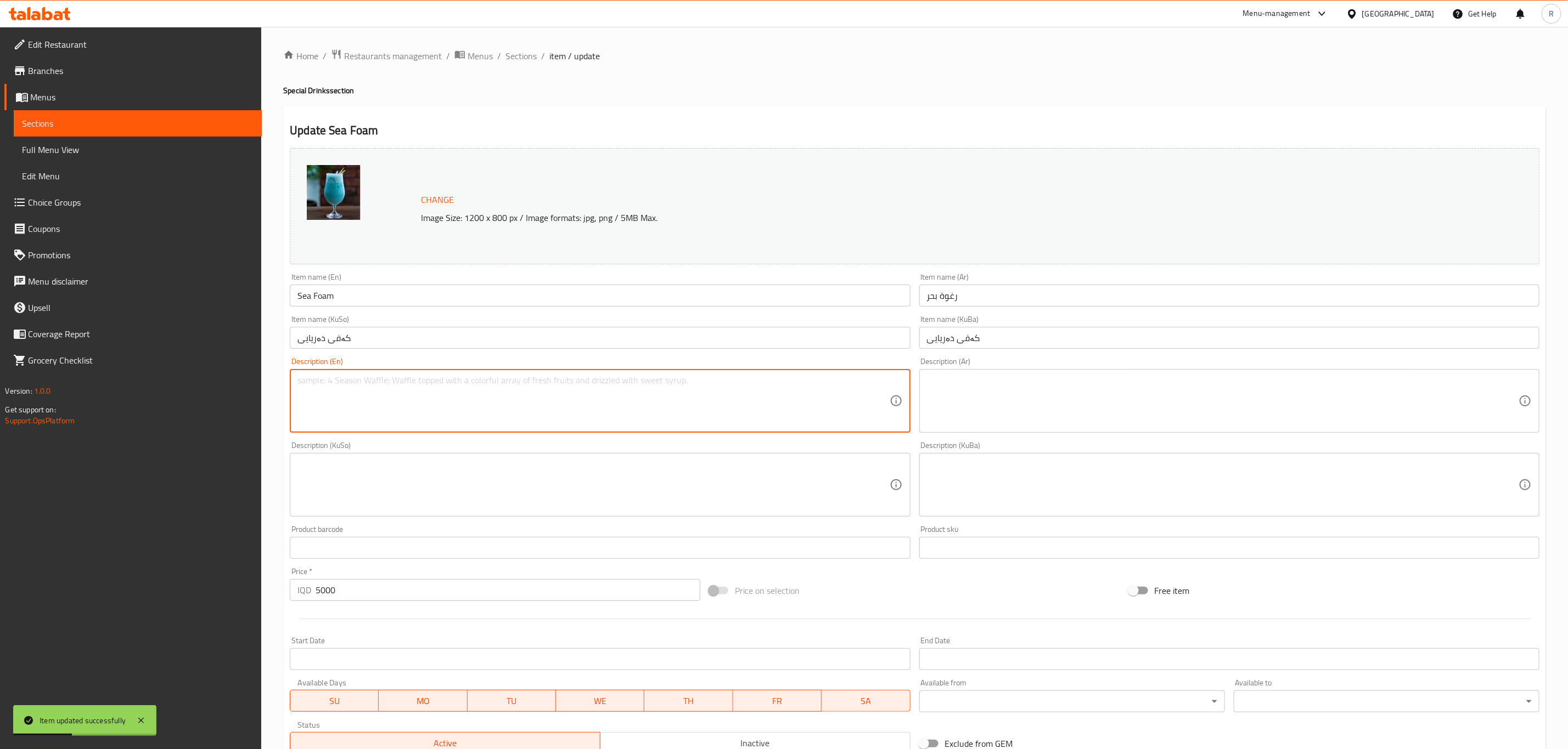
paste textarea "1 Cup"
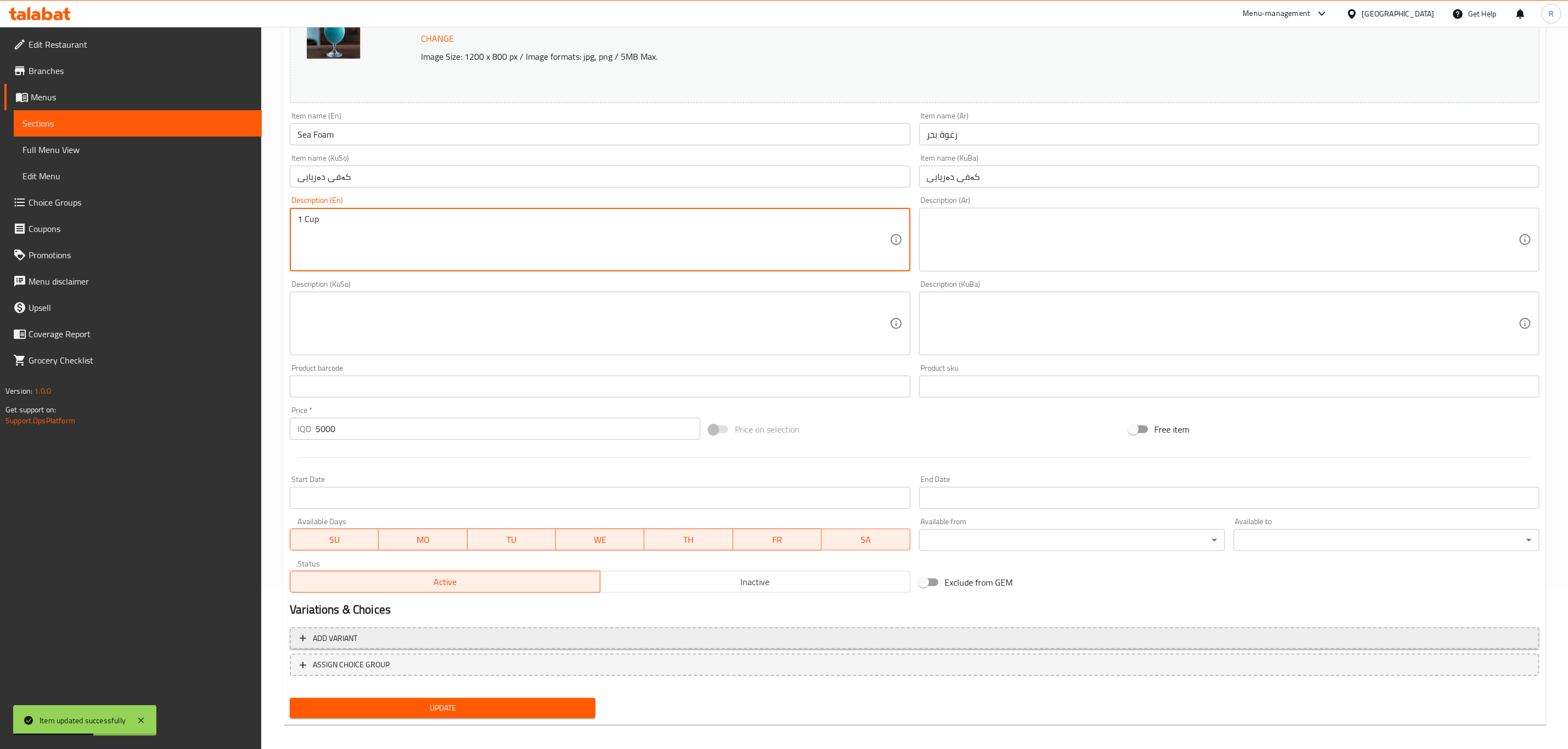
scroll to position [167, 0]
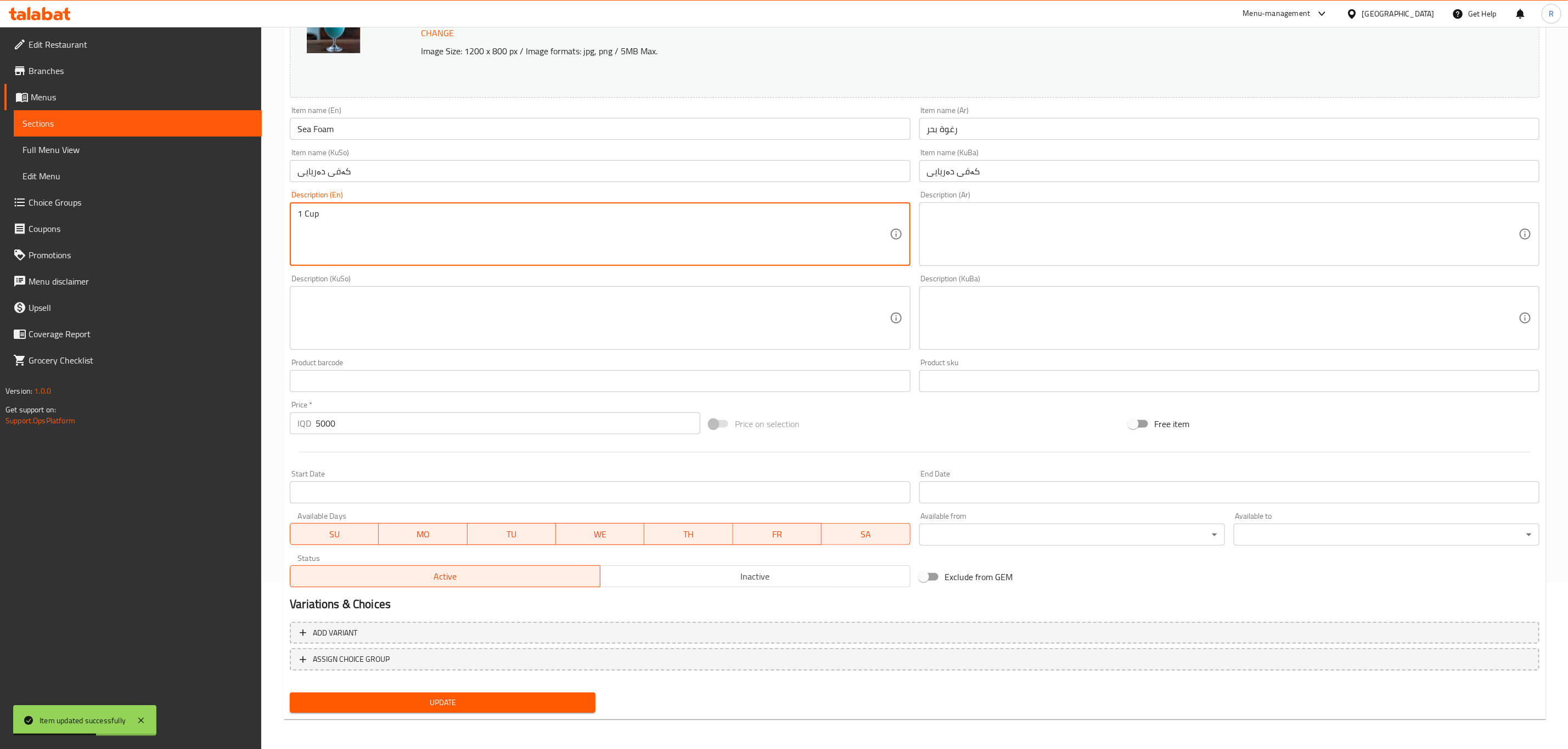
type textarea "1 Cup"
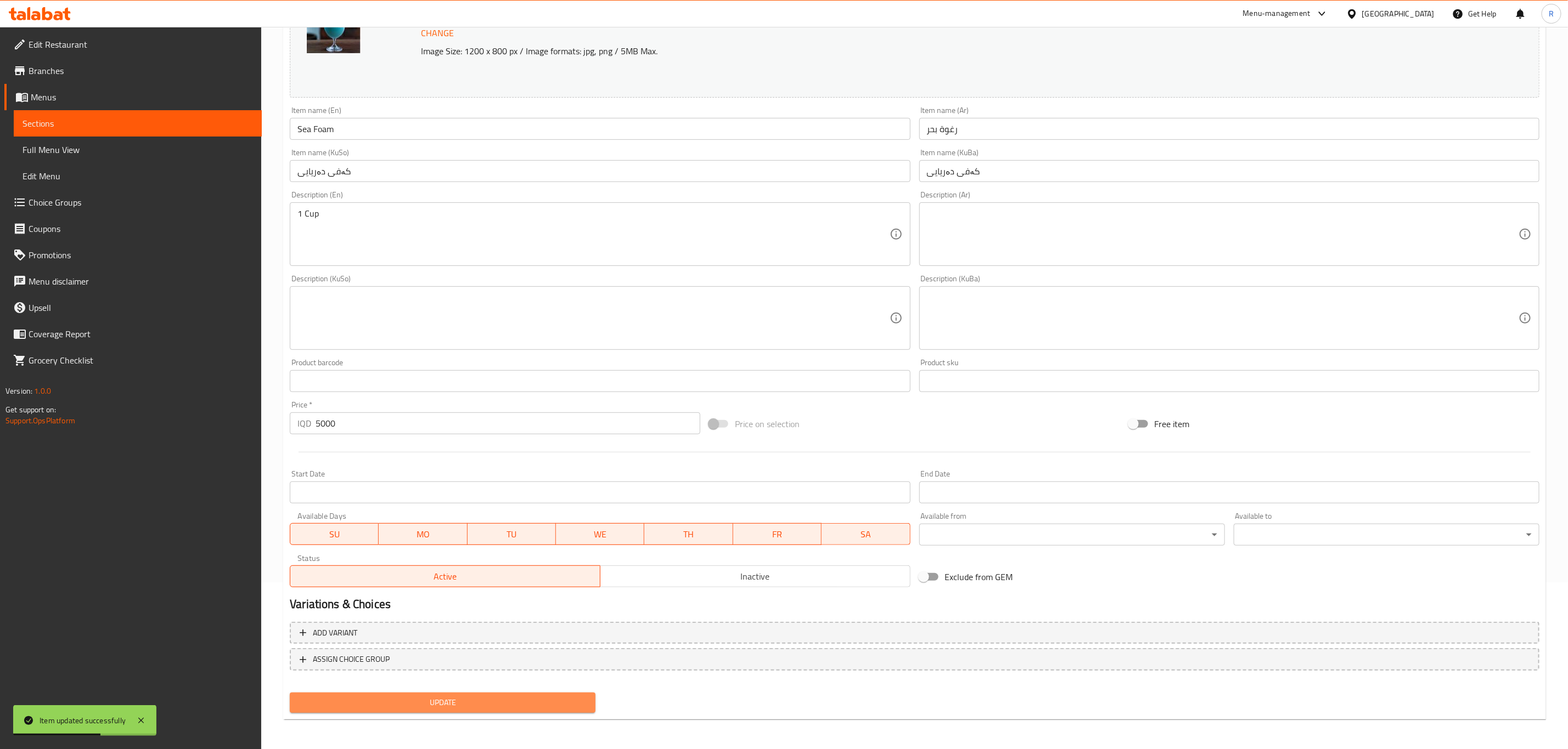
drag, startPoint x: 353, startPoint y: 703, endPoint x: 351, endPoint y: 697, distance: 6.3
click at [353, 703] on span "Update" at bounding box center [442, 703] width 288 height 13
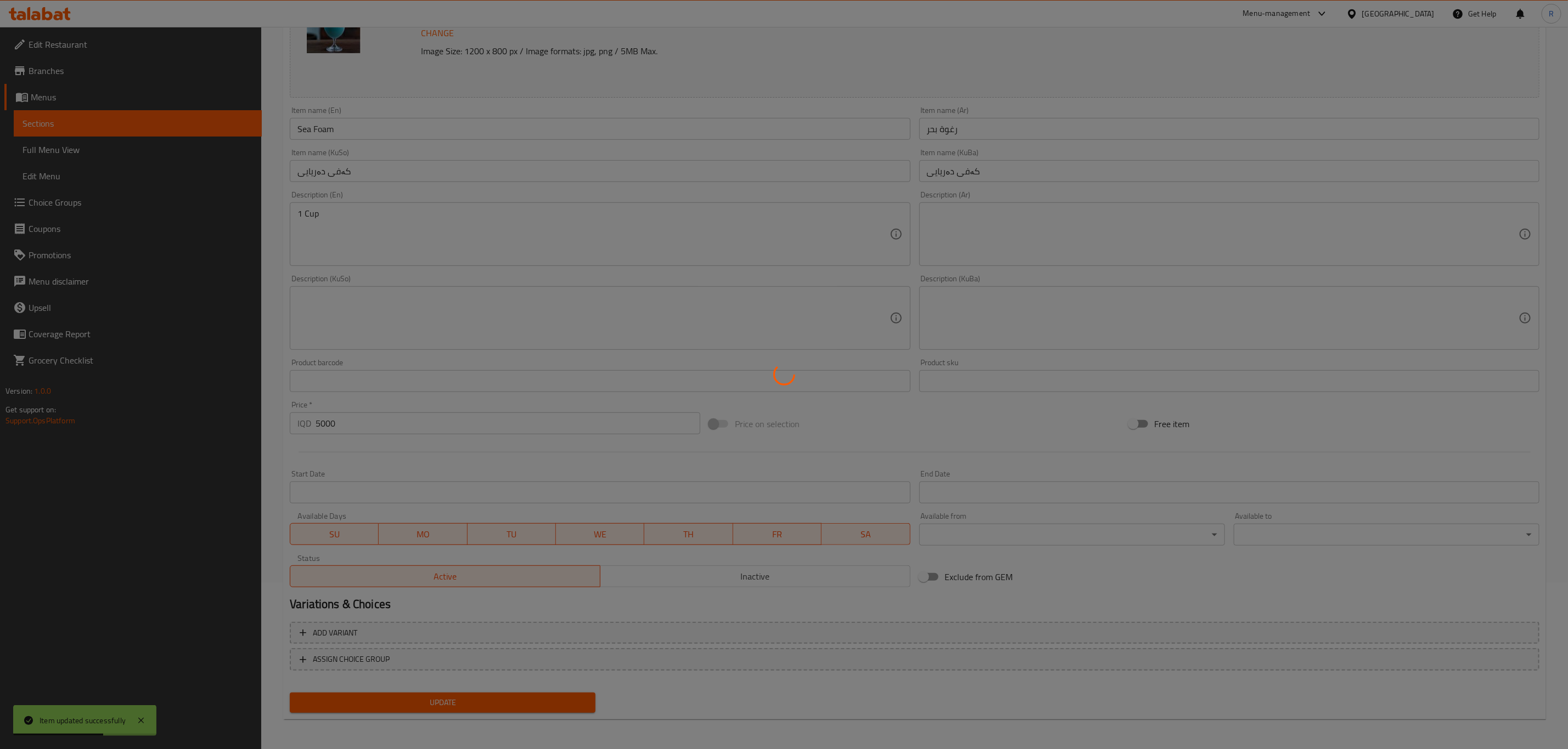
scroll to position [0, 0]
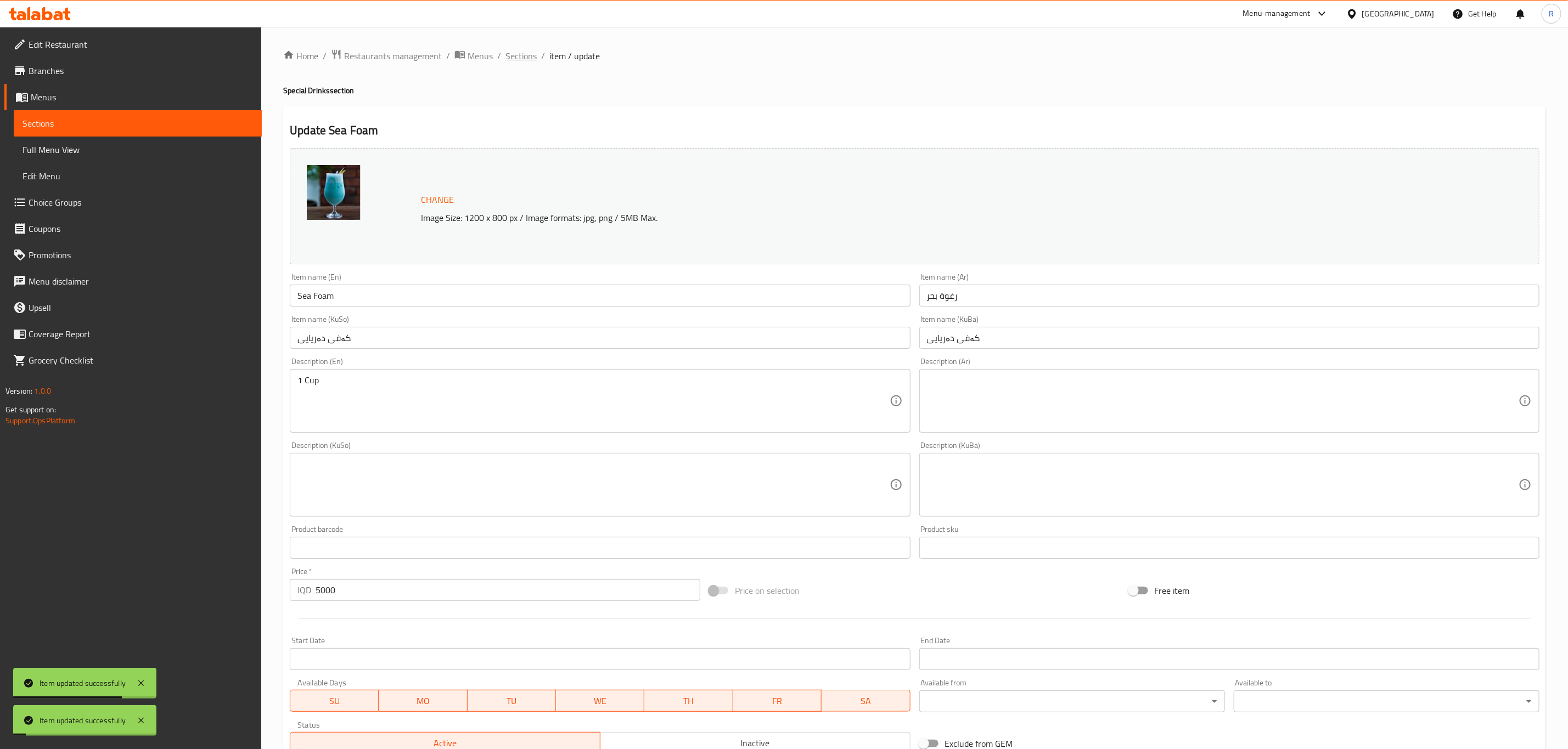
click at [520, 57] on span "Sections" at bounding box center [521, 56] width 31 height 13
